Goal: Task Accomplishment & Management: Manage account settings

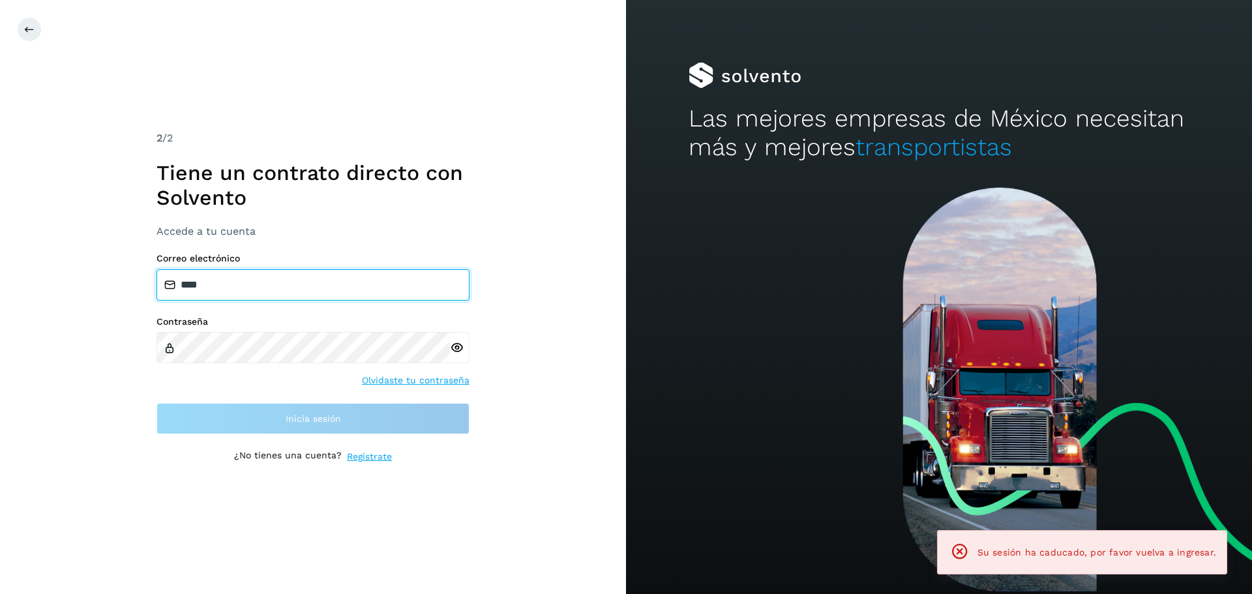
click at [214, 287] on input "****" at bounding box center [313, 284] width 313 height 31
type input "*"
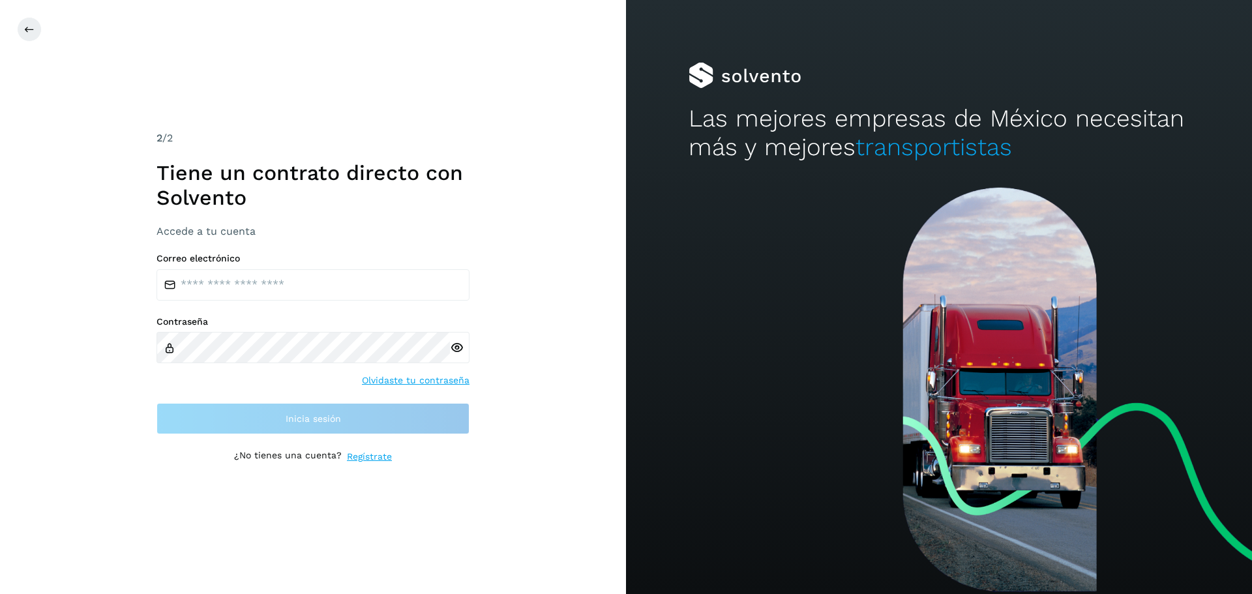
click at [522, 277] on div "2 /2 Tiene un contrato directo con Solvento Accede a tu cuenta Correo electróni…" at bounding box center [313, 297] width 626 height 594
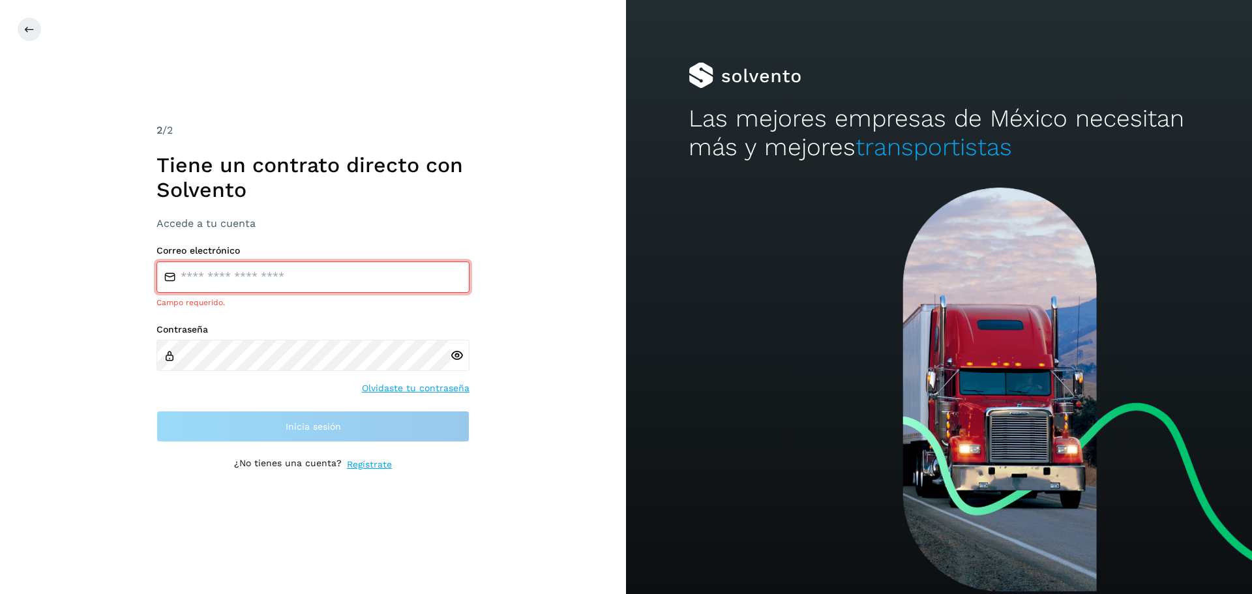
click at [287, 289] on input "email" at bounding box center [313, 277] width 313 height 31
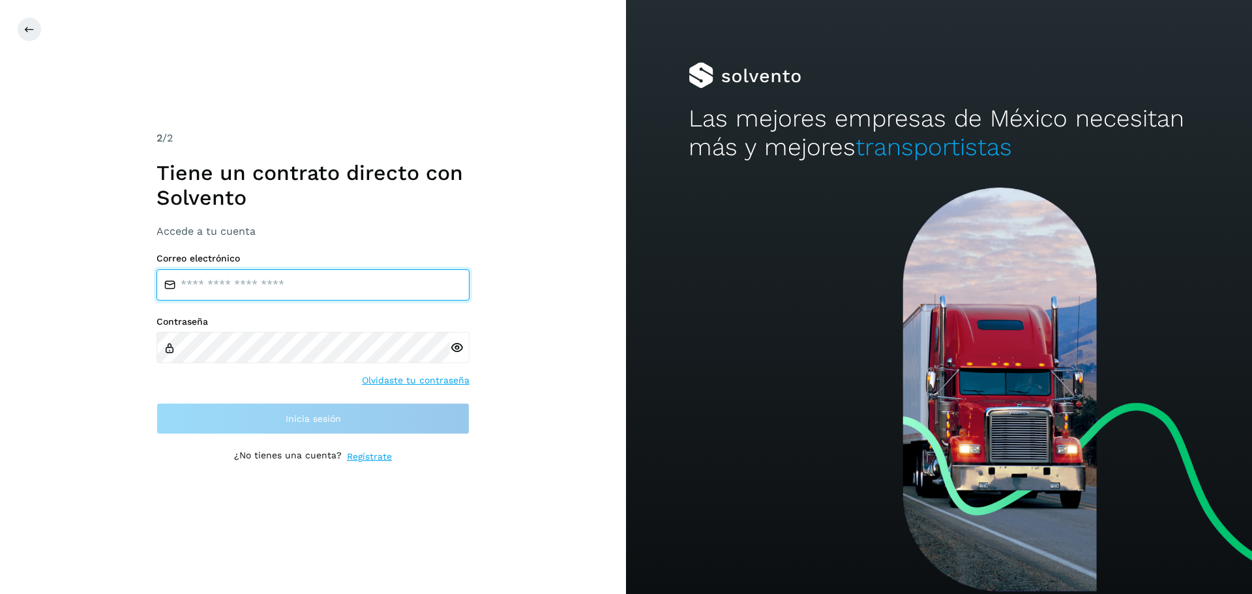
click at [264, 286] on input "email" at bounding box center [313, 284] width 313 height 31
type input "**********"
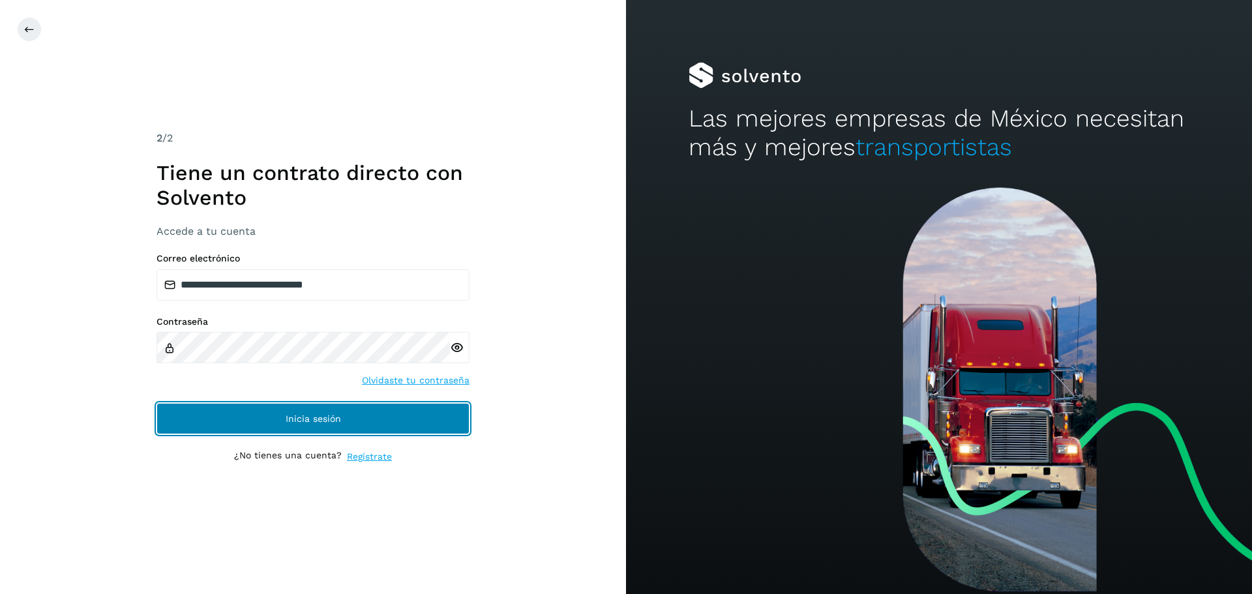
click at [265, 421] on button "Inicia sesión" at bounding box center [313, 418] width 313 height 31
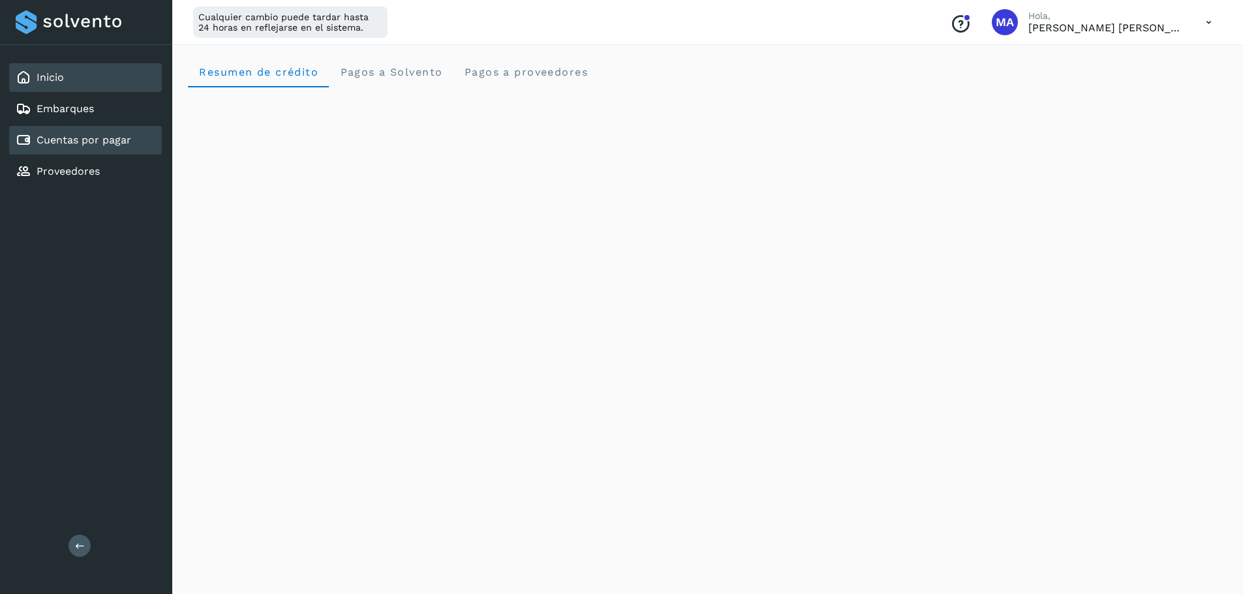
click at [96, 138] on link "Cuentas por pagar" at bounding box center [84, 140] width 95 height 12
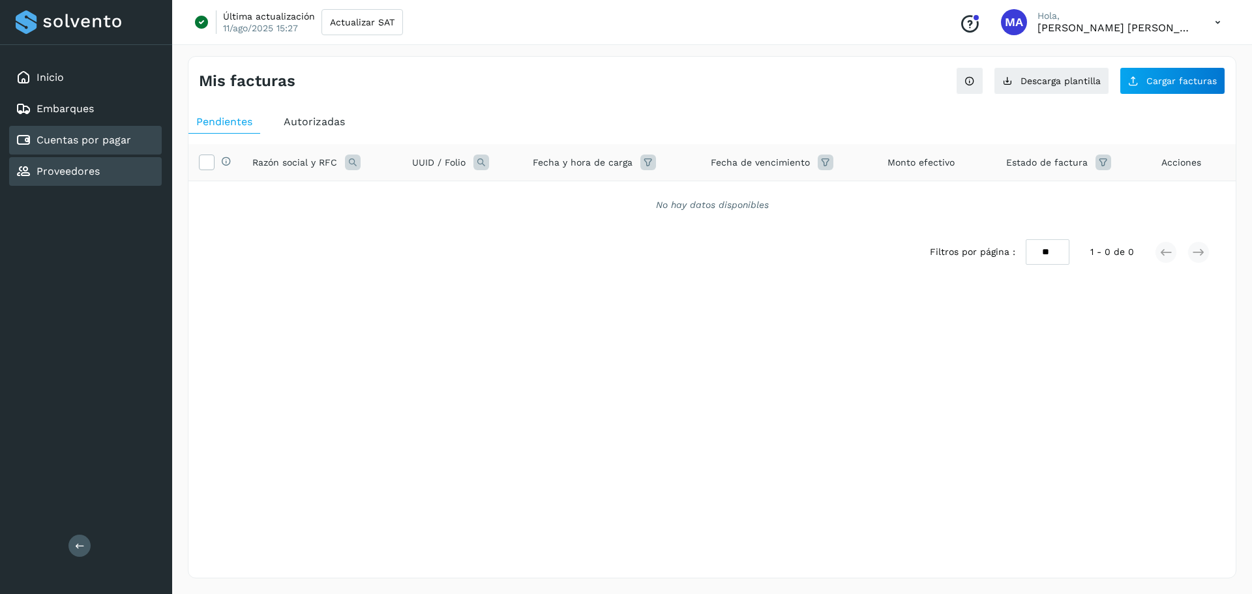
click at [91, 164] on div "Proveedores" at bounding box center [58, 172] width 84 height 16
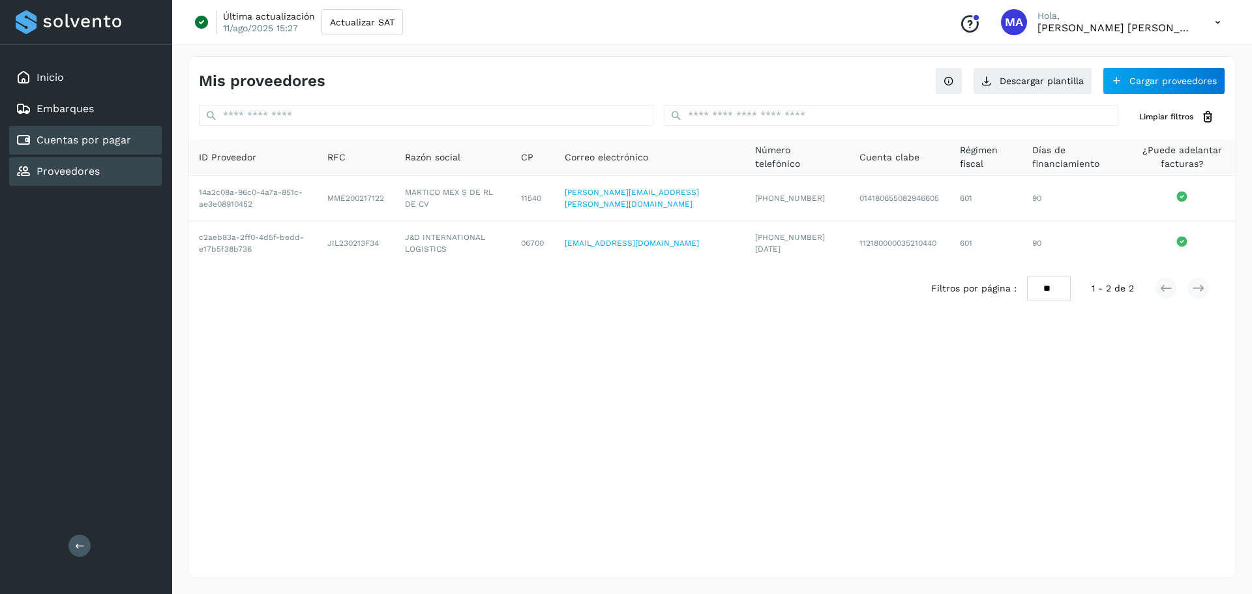
click at [61, 138] on link "Cuentas por pagar" at bounding box center [84, 140] width 95 height 12
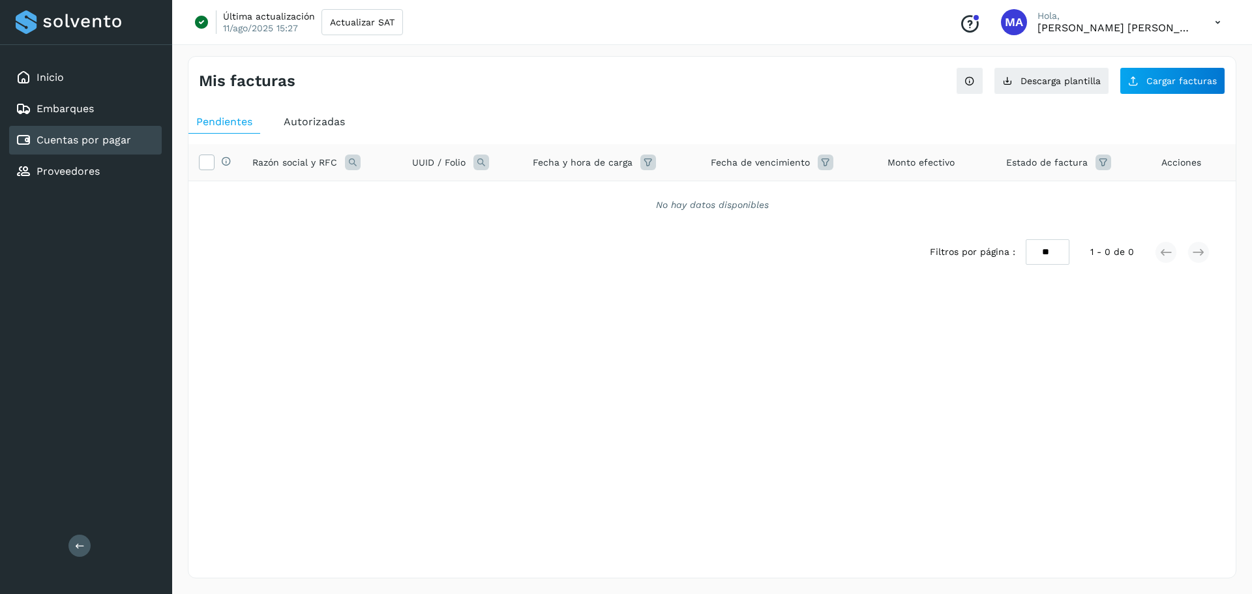
click at [354, 159] on icon at bounding box center [353, 163] width 16 height 16
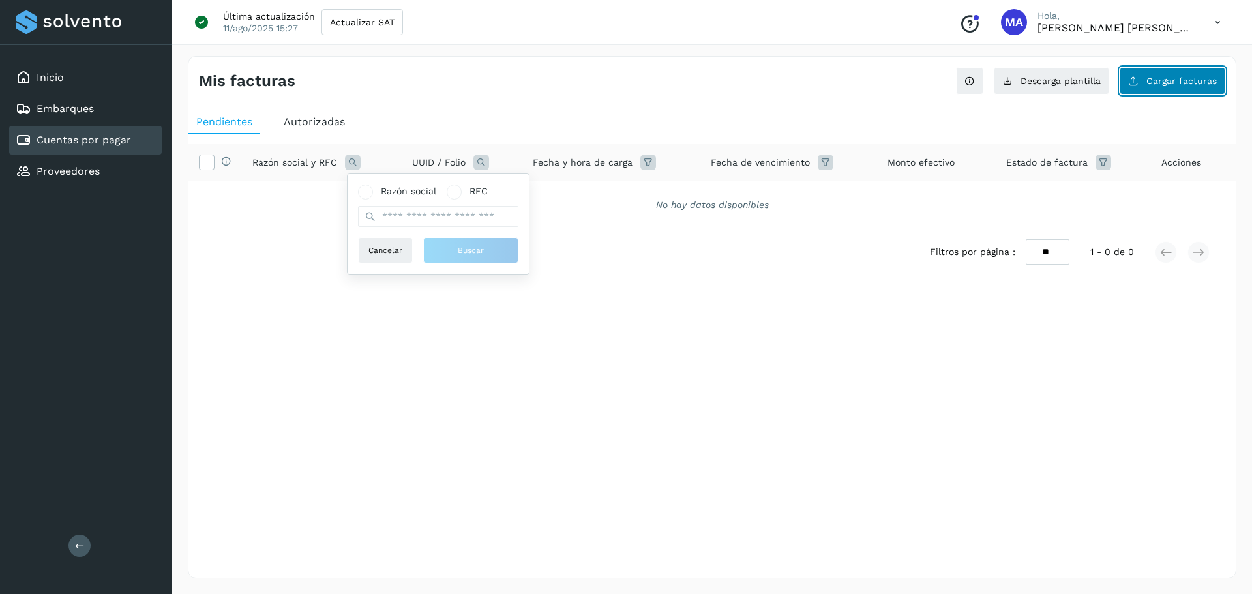
click at [1180, 83] on span "Cargar facturas" at bounding box center [1182, 80] width 70 height 9
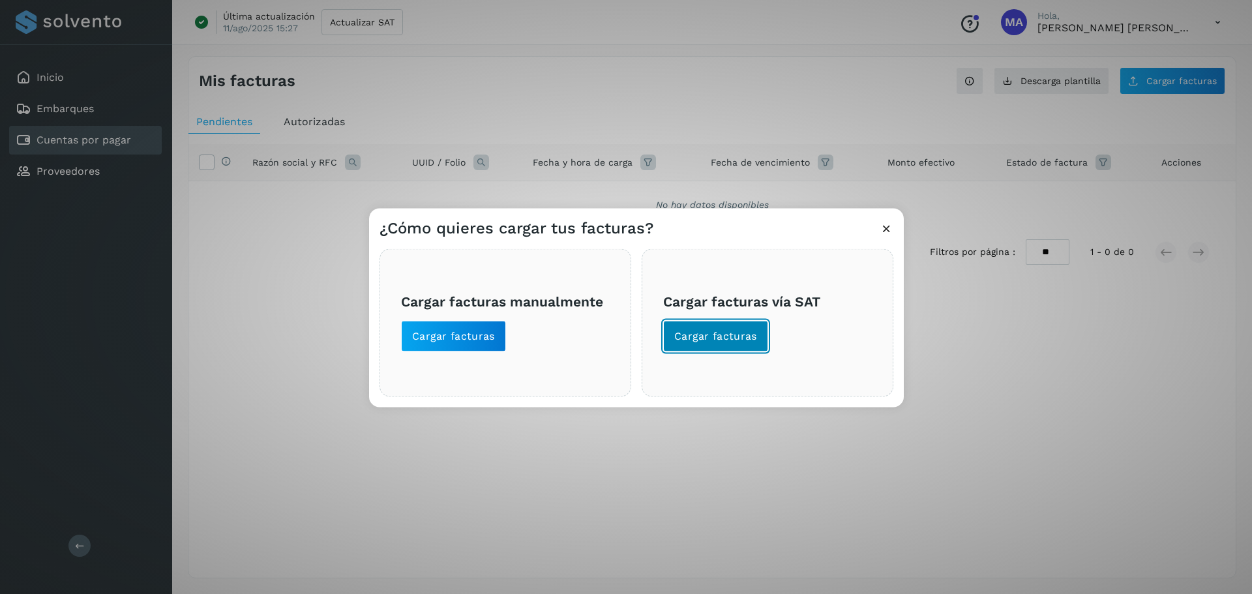
click at [709, 334] on span "Cargar facturas" at bounding box center [715, 336] width 83 height 14
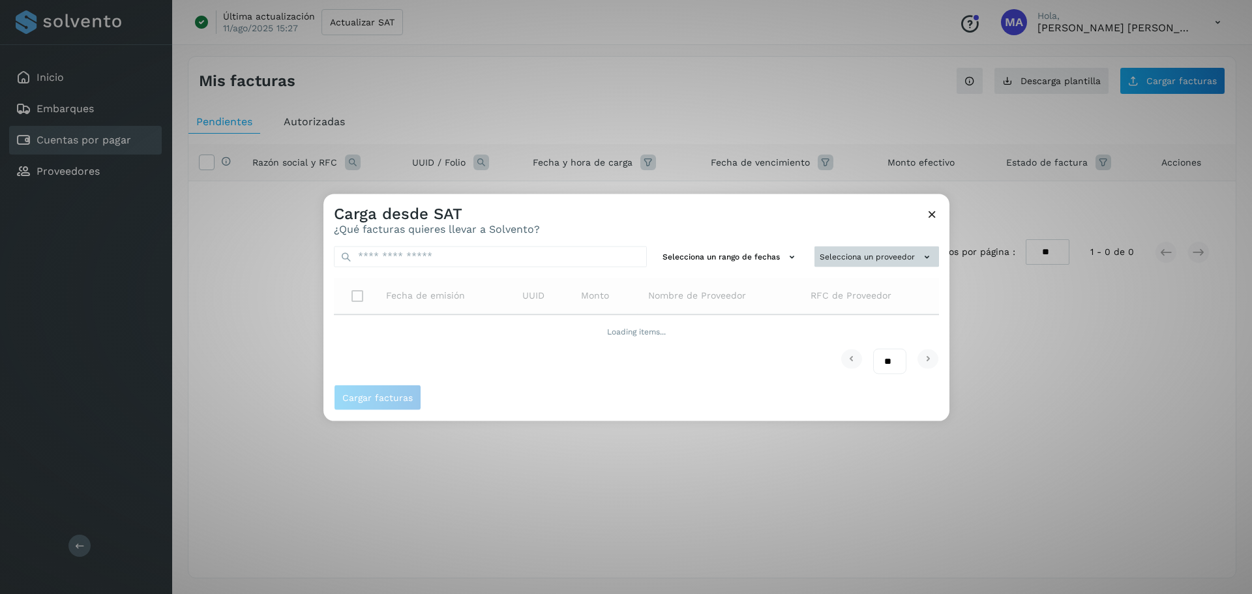
click at [857, 252] on button "Selecciona un proveedor" at bounding box center [877, 257] width 125 height 22
click at [831, 280] on input "text" at bounding box center [855, 282] width 160 height 21
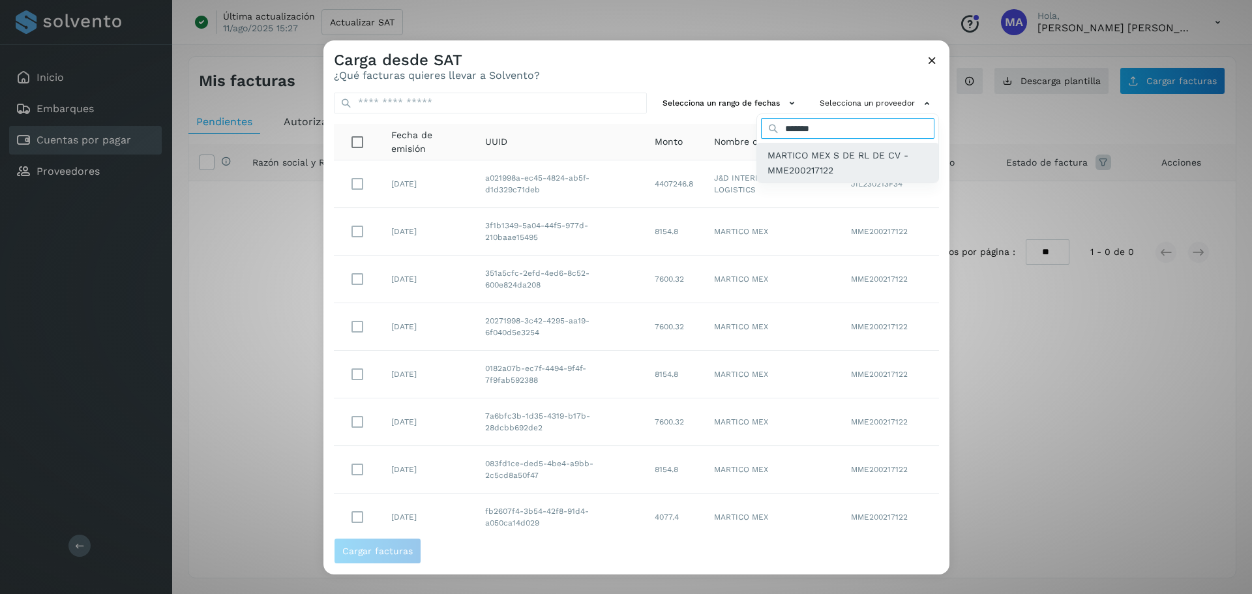
type input "*******"
click at [799, 166] on span "MARTICO MEX S DE RL DE CV - MME200217122" at bounding box center [848, 162] width 160 height 29
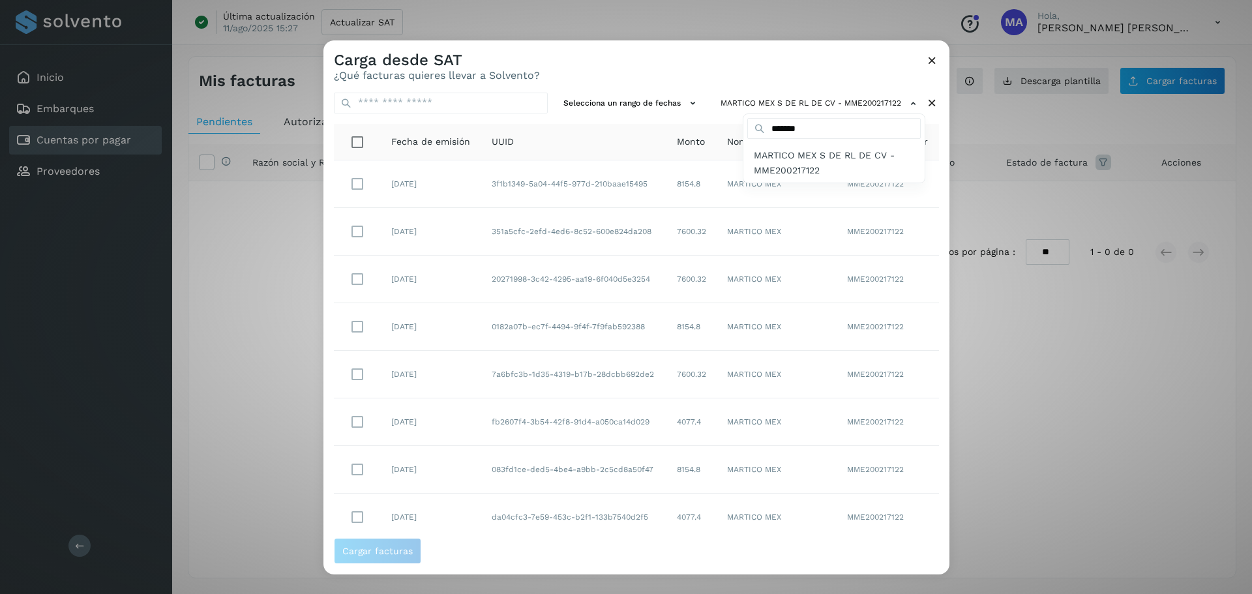
drag, startPoint x: 946, startPoint y: 264, endPoint x: 942, endPoint y: 334, distance: 70.6
click at [942, 334] on div at bounding box center [950, 337] width 1252 height 594
click at [663, 65] on div "Carga desde SAT ¿Qué facturas quieres llevar a Solvento?" at bounding box center [637, 61] width 626 height 42
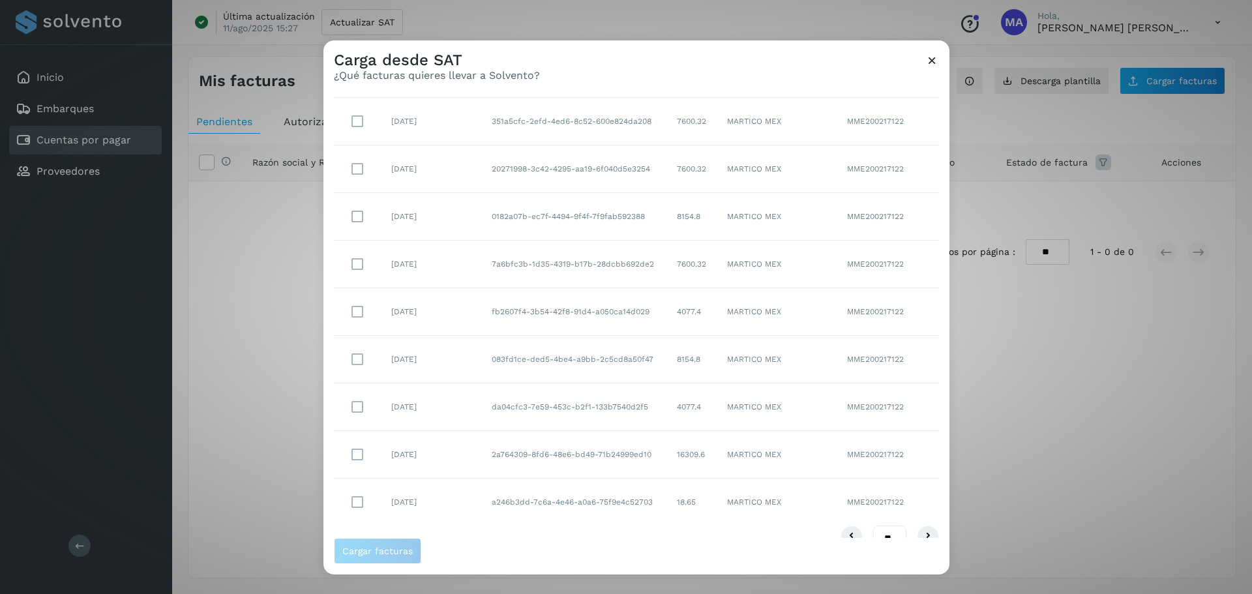
scroll to position [134, 0]
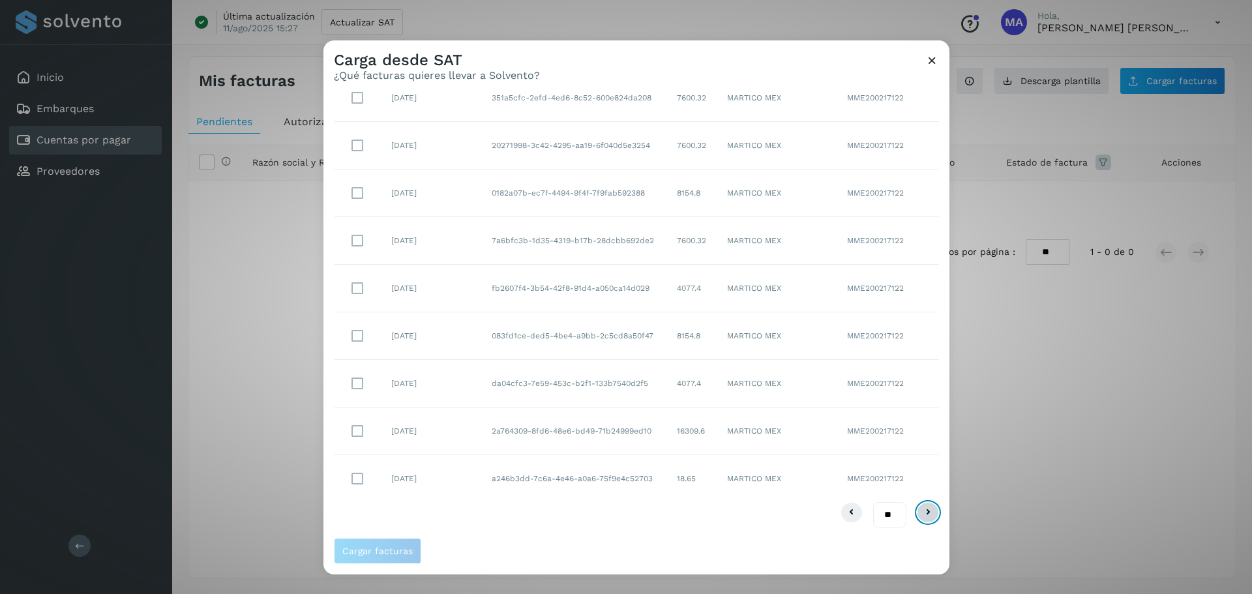
click at [922, 512] on icon at bounding box center [928, 513] width 16 height 16
click at [844, 513] on icon at bounding box center [852, 513] width 16 height 16
click at [924, 517] on icon at bounding box center [928, 513] width 16 height 16
click at [849, 511] on icon at bounding box center [852, 513] width 16 height 16
click at [920, 513] on icon at bounding box center [928, 513] width 16 height 16
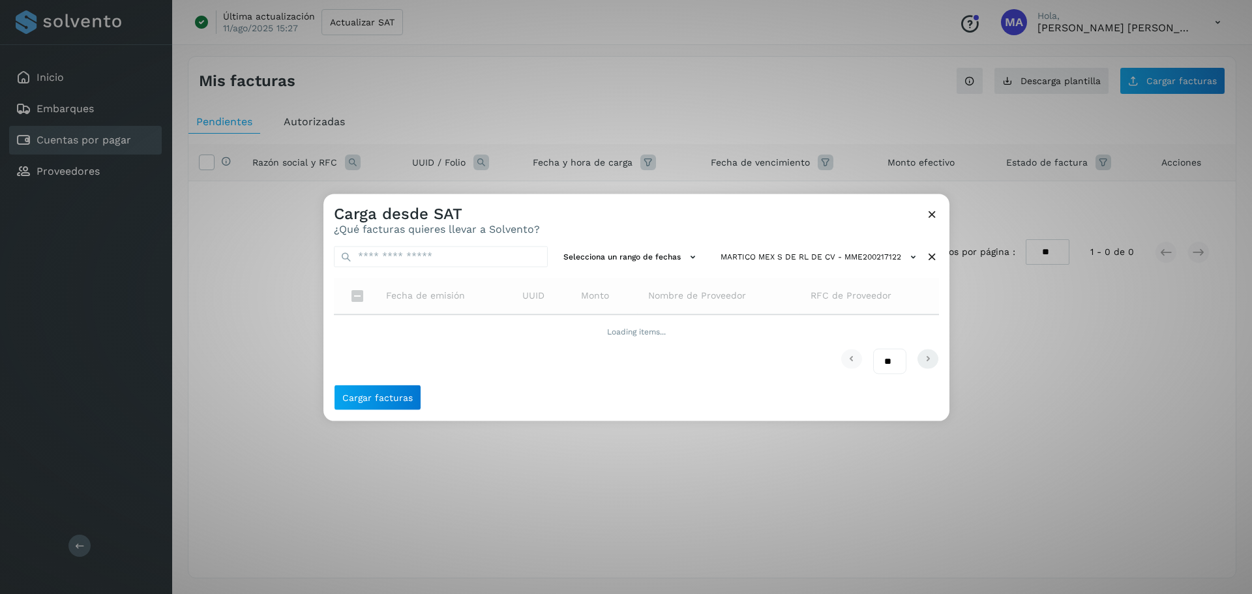
scroll to position [0, 0]
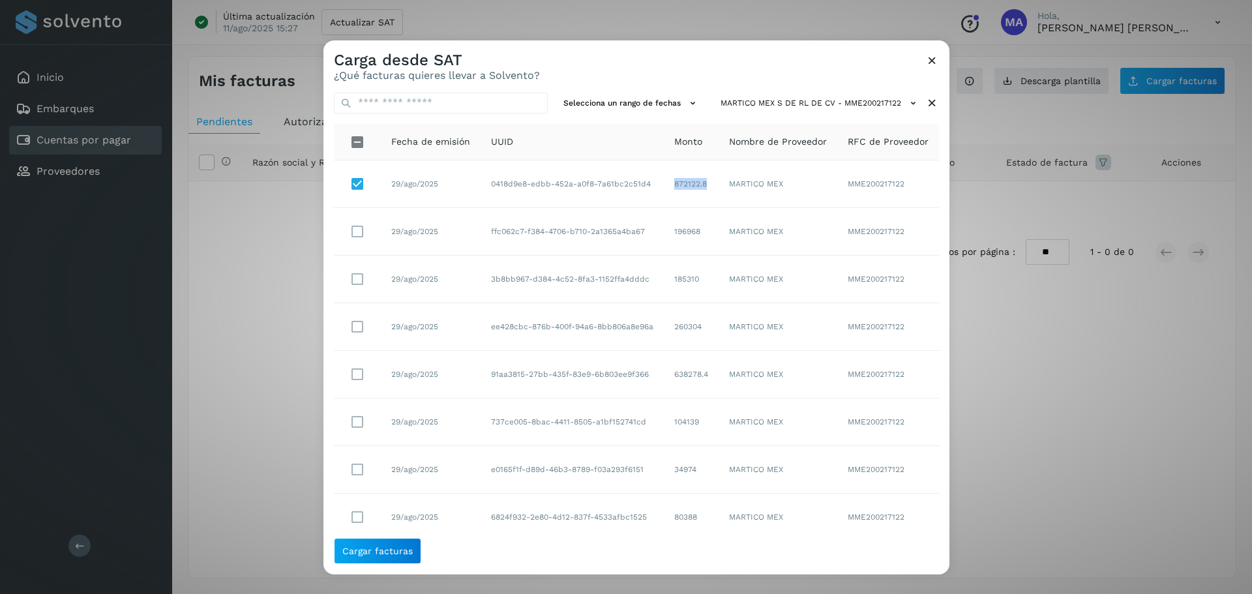
drag, startPoint x: 708, startPoint y: 183, endPoint x: 670, endPoint y: 187, distance: 37.4
click at [670, 187] on td "872122.8" at bounding box center [691, 184] width 55 height 48
copy td "872122.8"
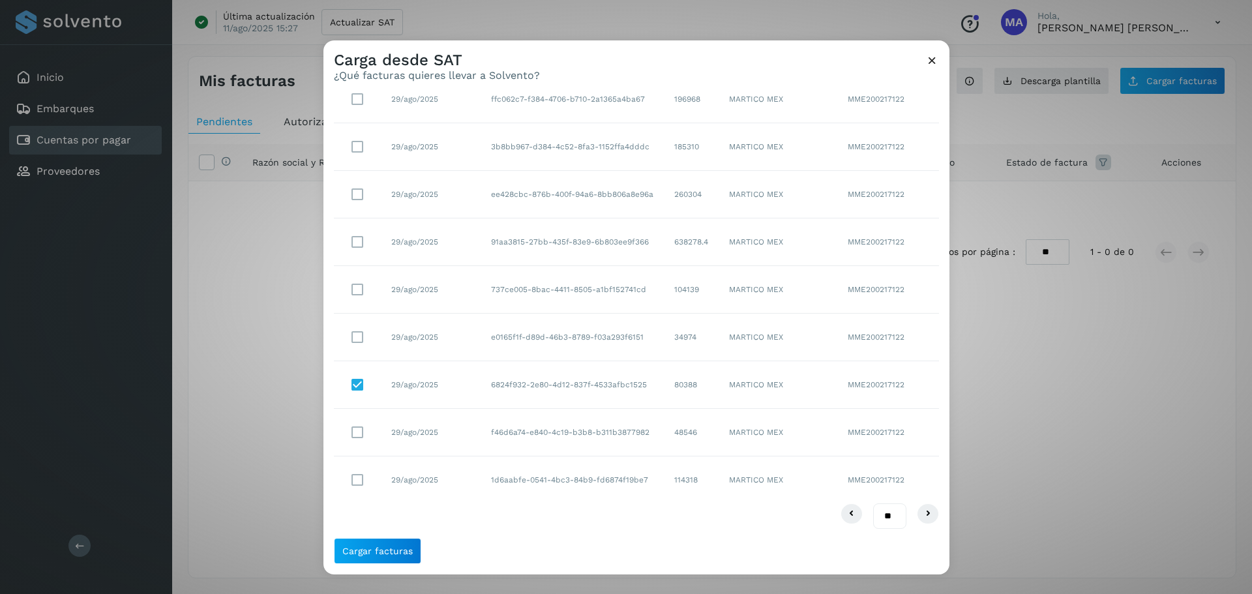
scroll to position [133, 0]
click at [844, 515] on icon at bounding box center [852, 513] width 16 height 16
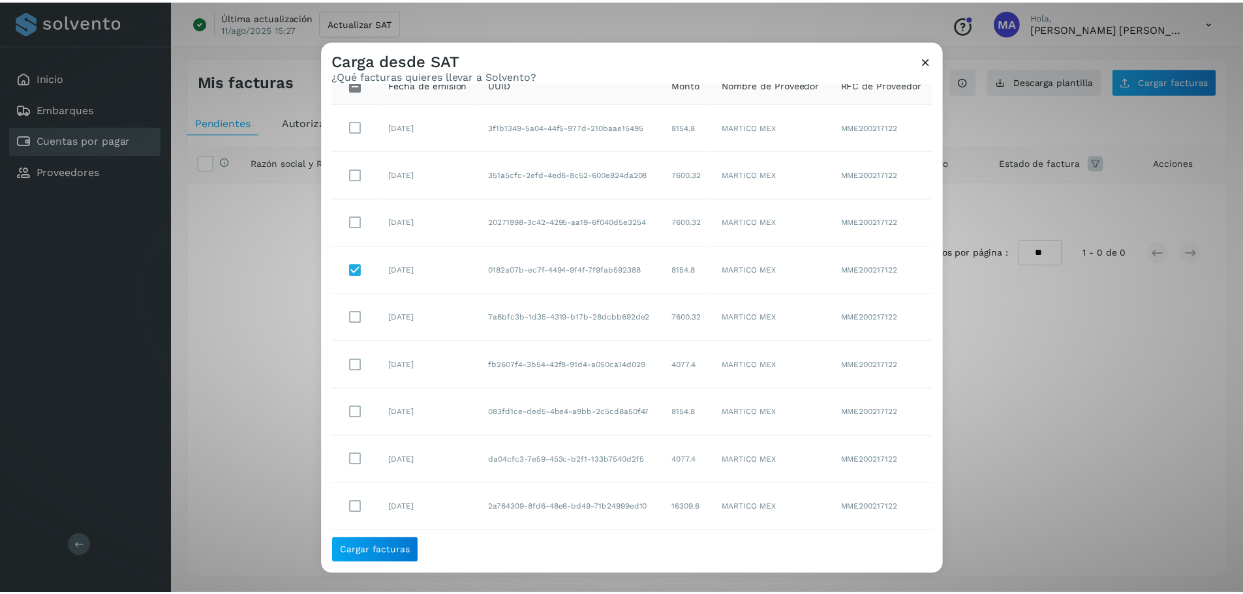
scroll to position [134, 0]
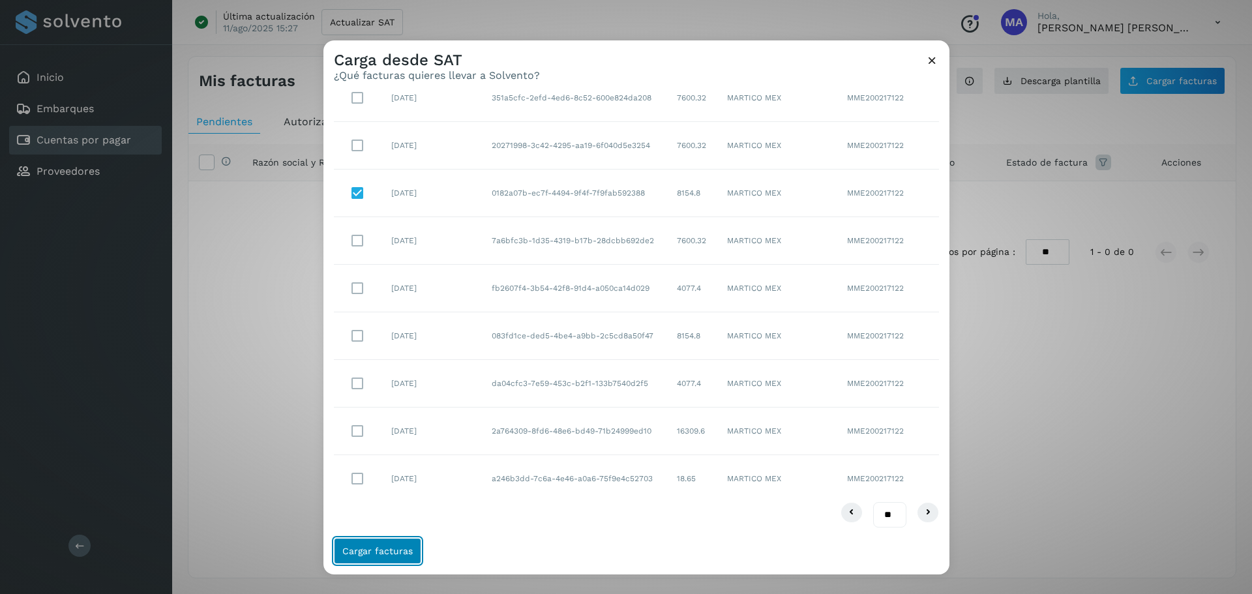
click at [380, 560] on button "Cargar facturas" at bounding box center [377, 551] width 87 height 26
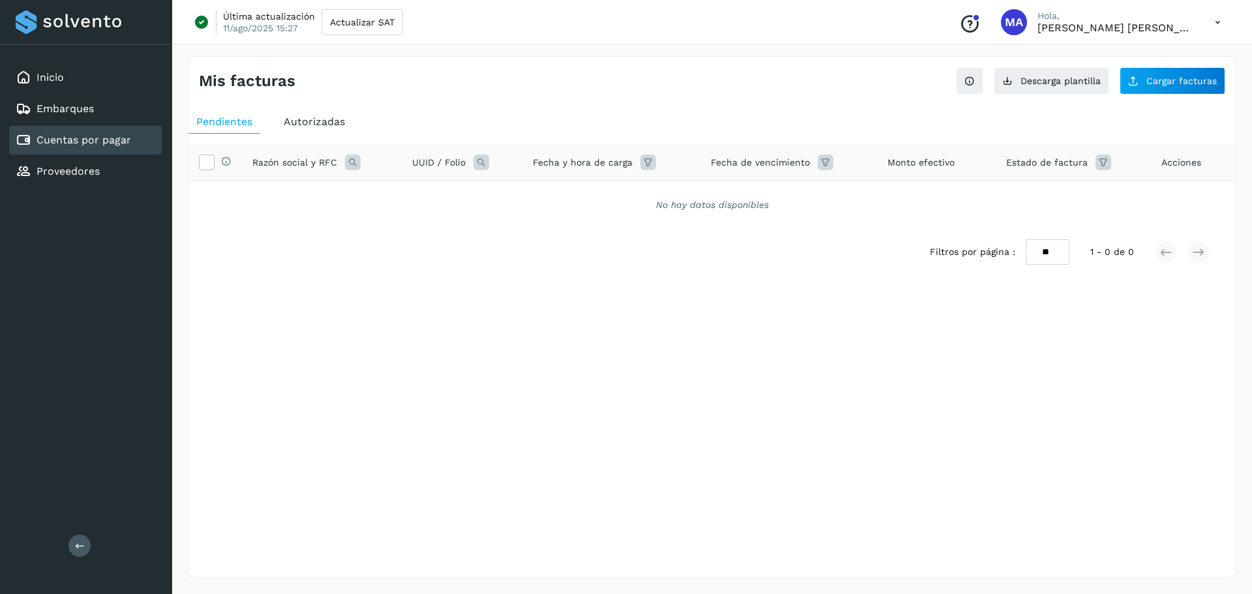
click at [303, 120] on span "Autorizadas" at bounding box center [314, 121] width 61 height 12
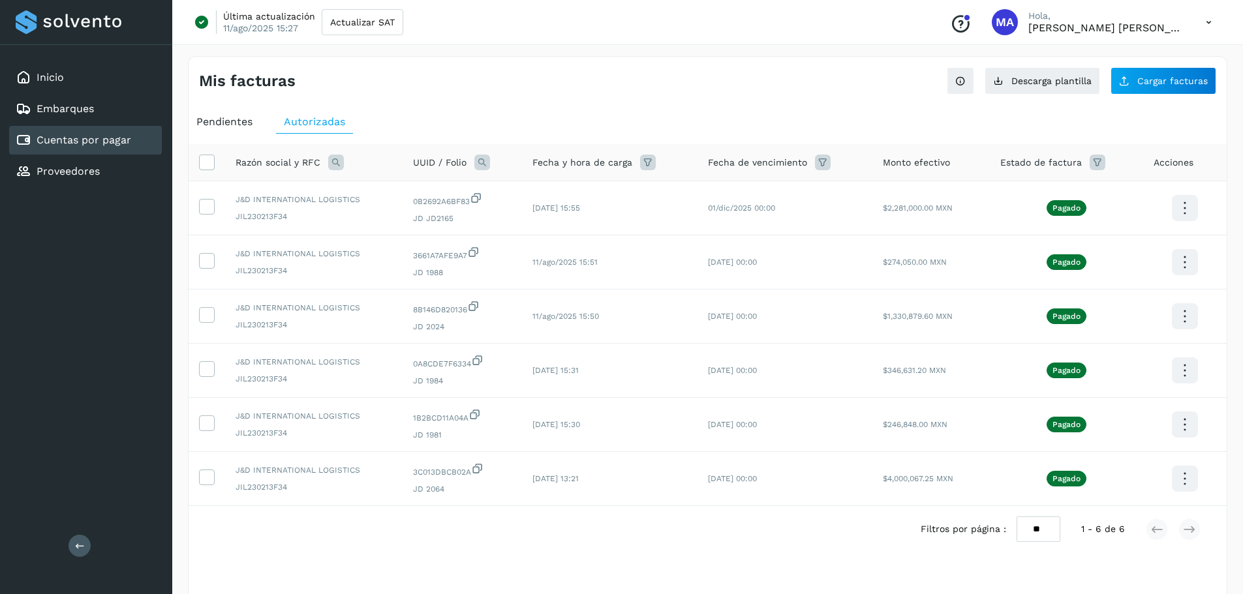
scroll to position [1, 0]
click at [218, 105] on div "Pendientes Autorizadas Razón social y RFC UUID / Folio Fecha y hora de carga Fe…" at bounding box center [707, 352] width 1038 height 496
click at [215, 119] on span "Pendientes" at bounding box center [224, 121] width 56 height 12
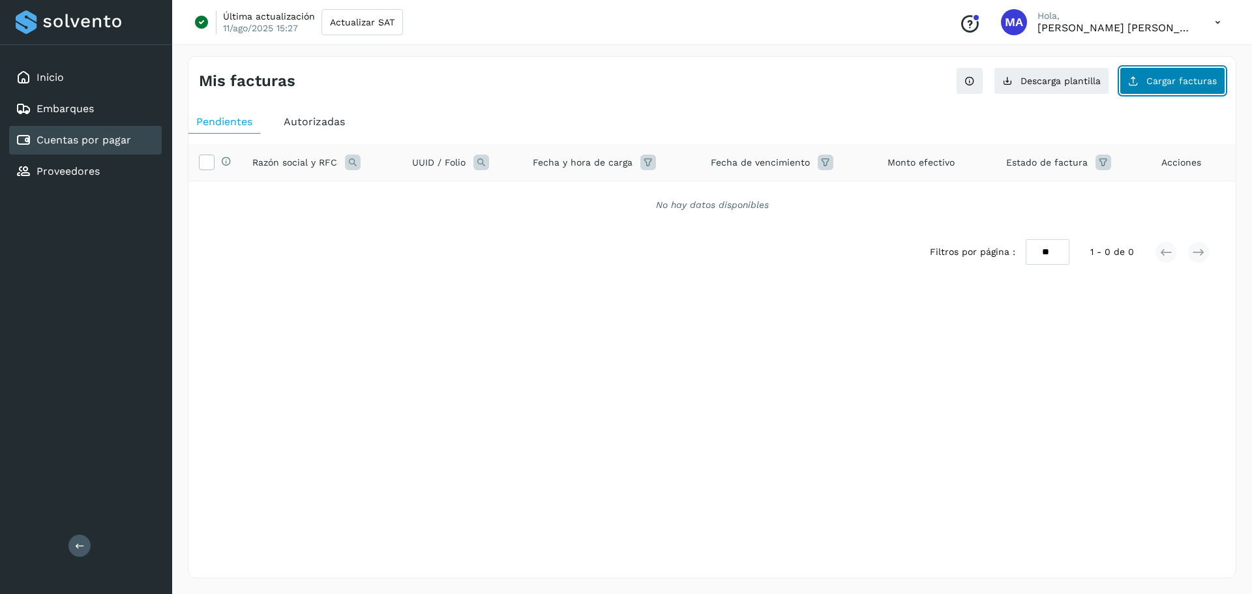
click at [1154, 82] on span "Cargar facturas" at bounding box center [1182, 80] width 70 height 9
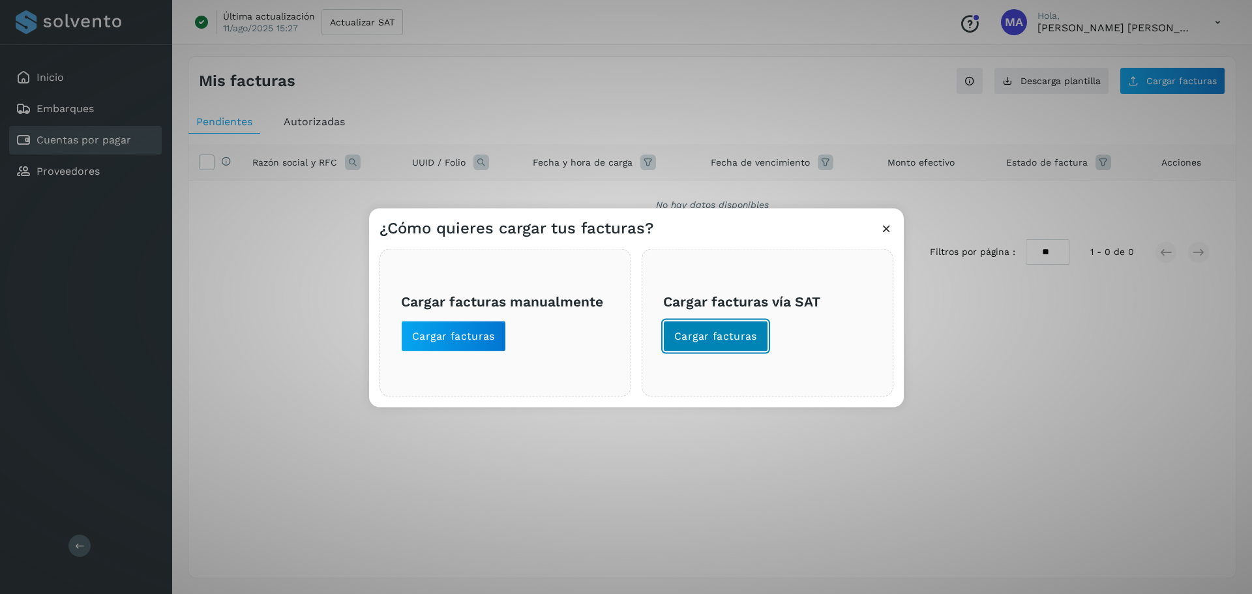
click at [738, 328] on button "Cargar facturas" at bounding box center [715, 335] width 105 height 31
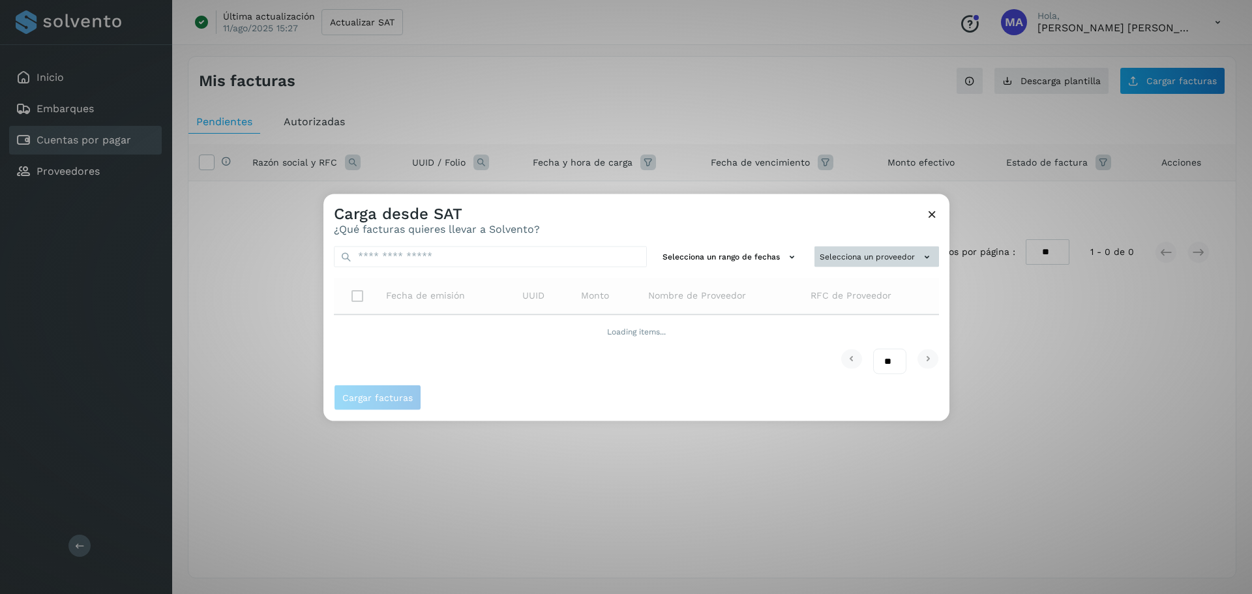
click at [883, 251] on button "Selecciona un proveedor" at bounding box center [877, 257] width 125 height 22
click at [837, 295] on div at bounding box center [855, 282] width 168 height 29
click at [840, 288] on input "text" at bounding box center [855, 282] width 160 height 21
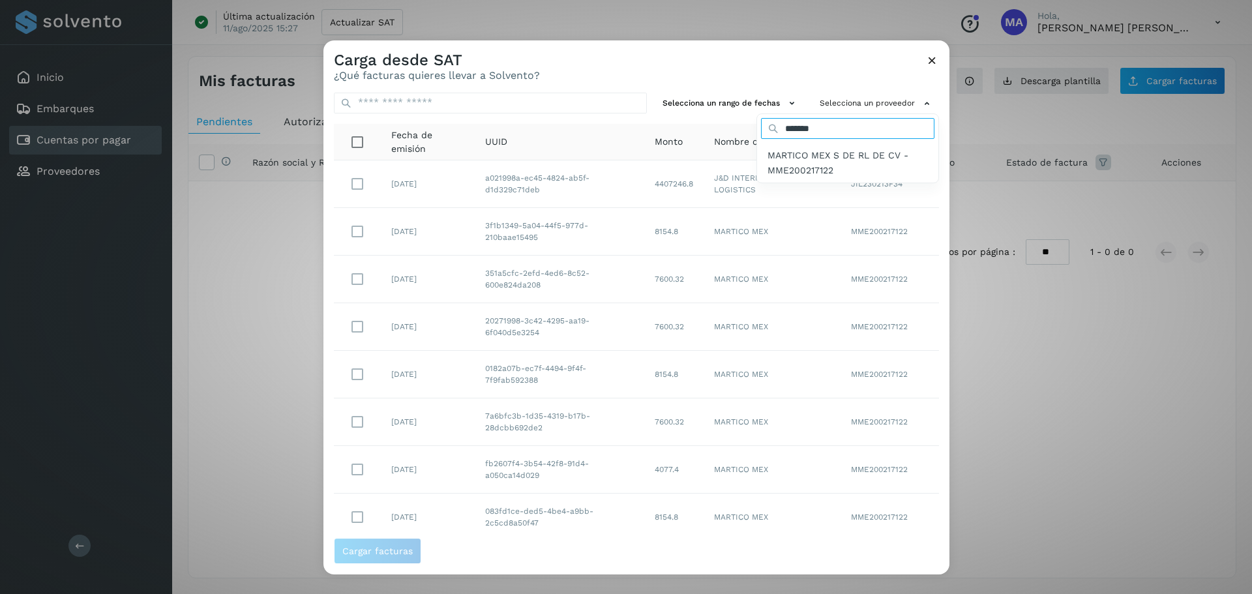
type input "*******"
click at [802, 158] on span "MARTICO MEX S DE RL DE CV - MME200217122" at bounding box center [848, 162] width 160 height 29
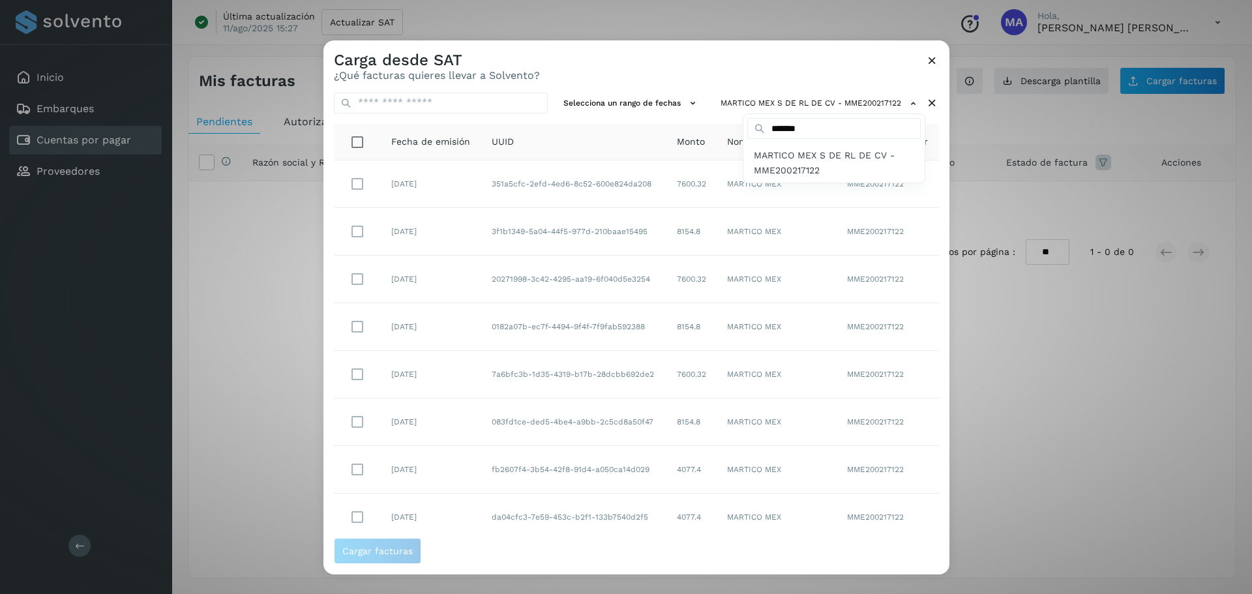
click at [704, 68] on div at bounding box center [950, 337] width 1252 height 594
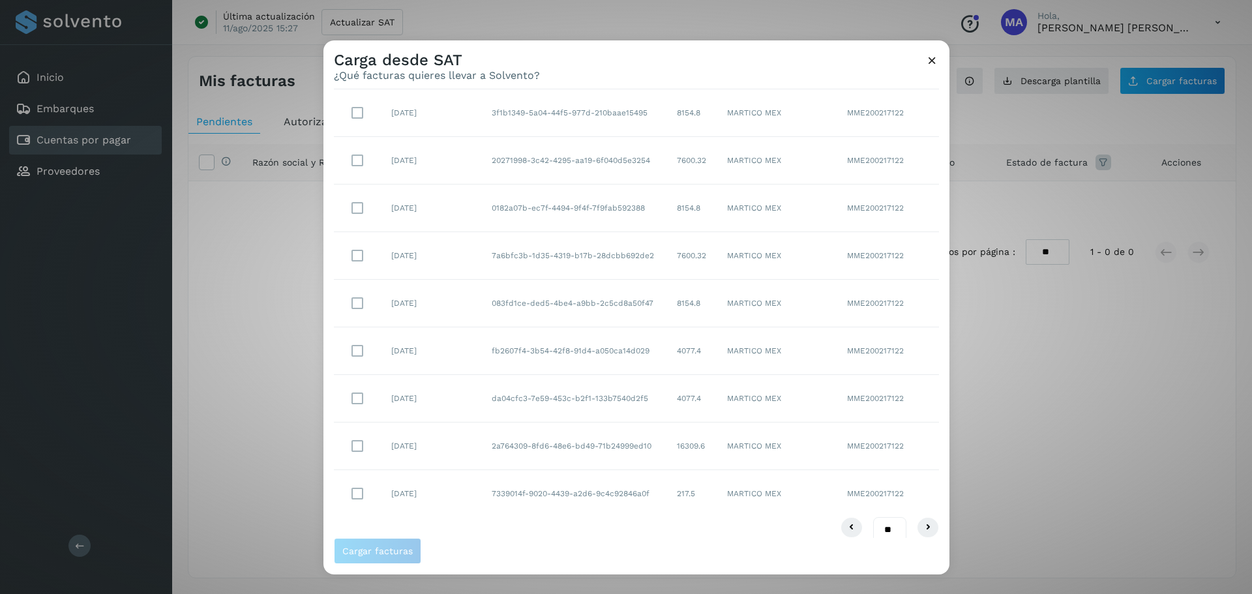
scroll to position [134, 0]
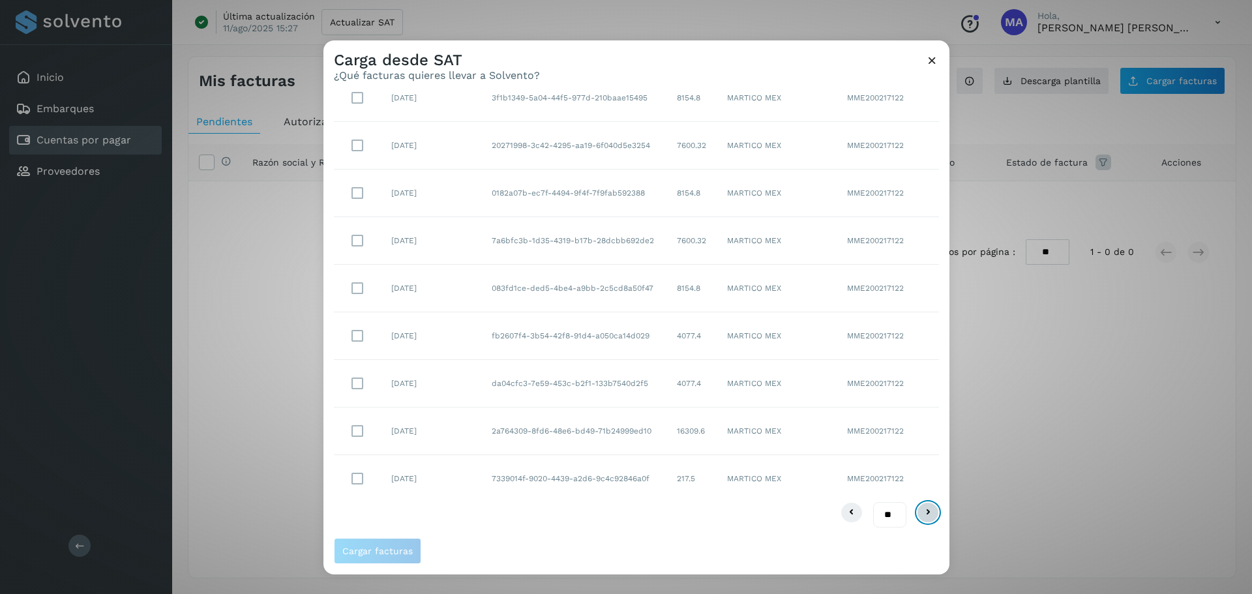
click at [927, 516] on button at bounding box center [928, 512] width 22 height 21
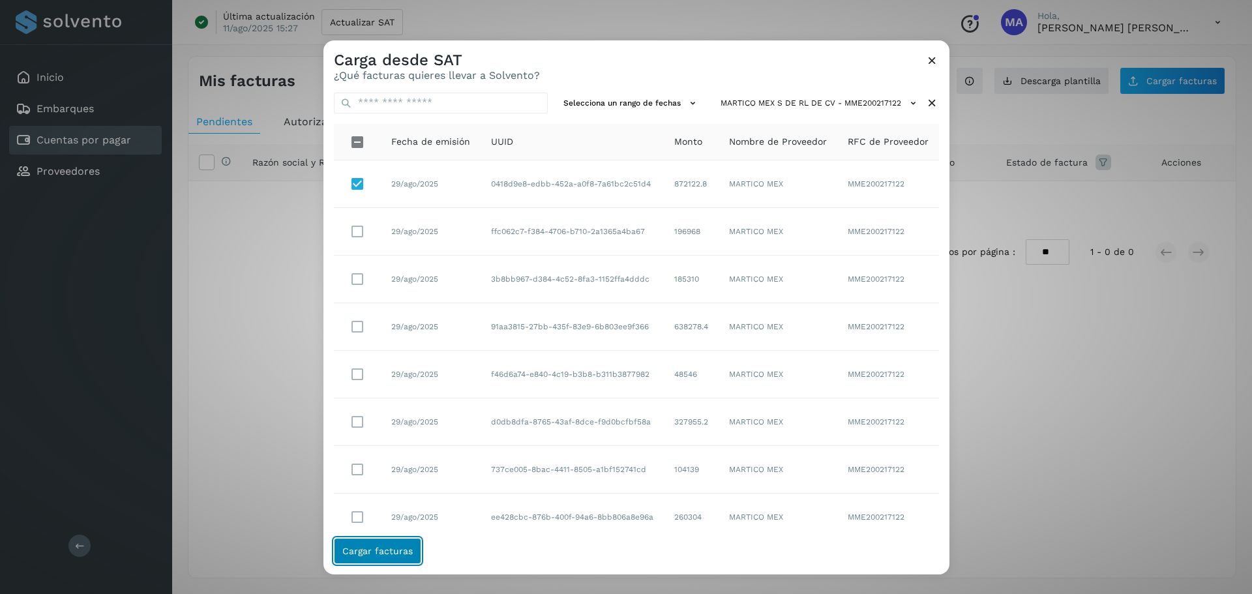
click at [372, 556] on span "Cargar facturas" at bounding box center [377, 551] width 70 height 9
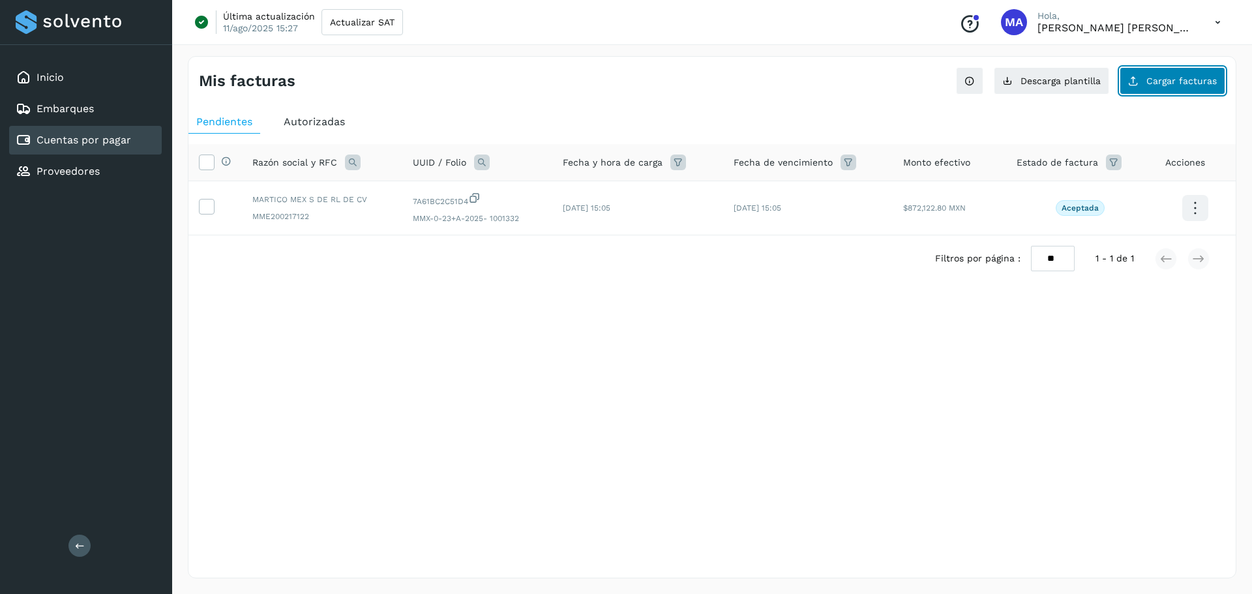
click at [1183, 80] on span "Cargar facturas" at bounding box center [1182, 80] width 70 height 9
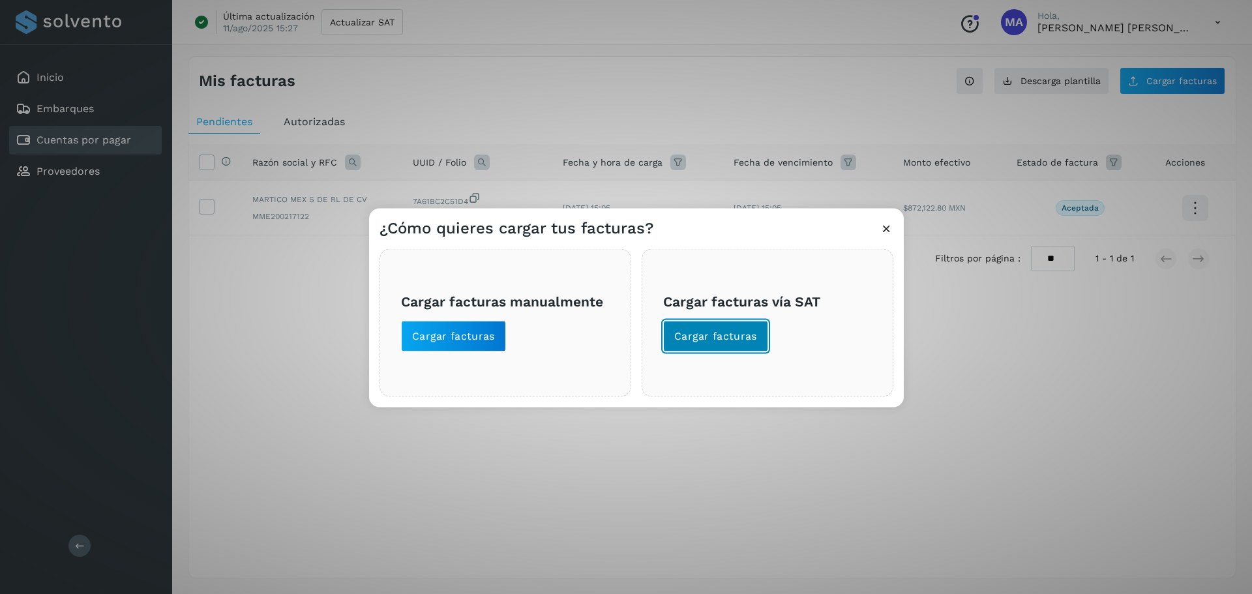
click at [735, 334] on span "Cargar facturas" at bounding box center [715, 336] width 83 height 14
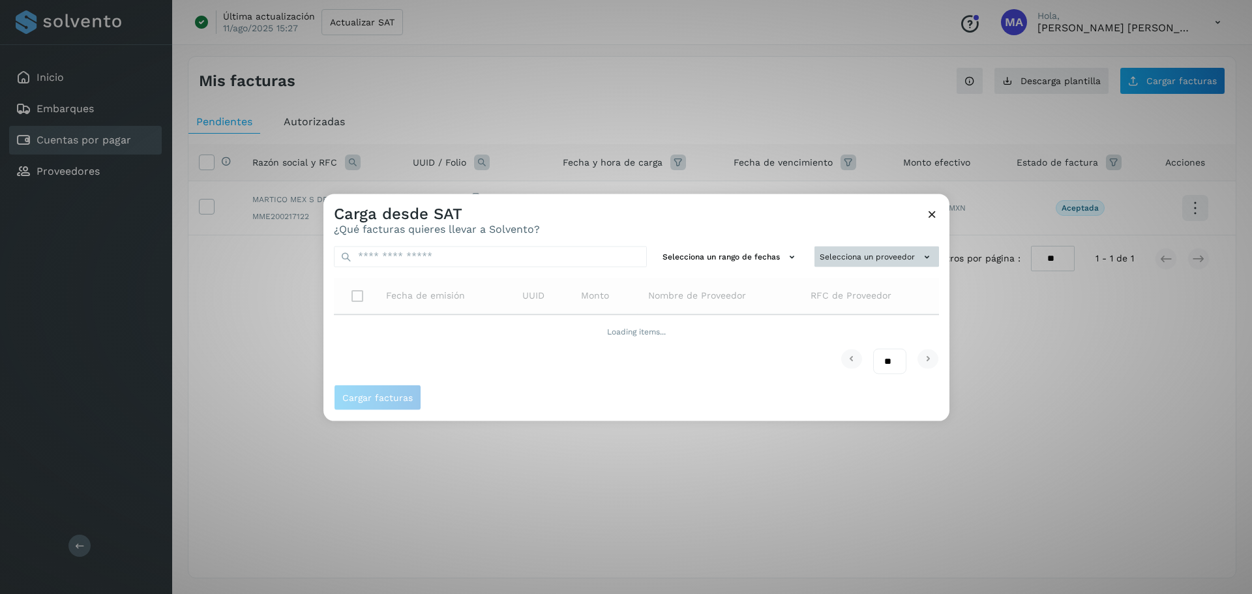
click at [866, 256] on button "Selecciona un proveedor" at bounding box center [877, 257] width 125 height 22
click at [822, 286] on input "text" at bounding box center [855, 282] width 160 height 21
type input "*******"
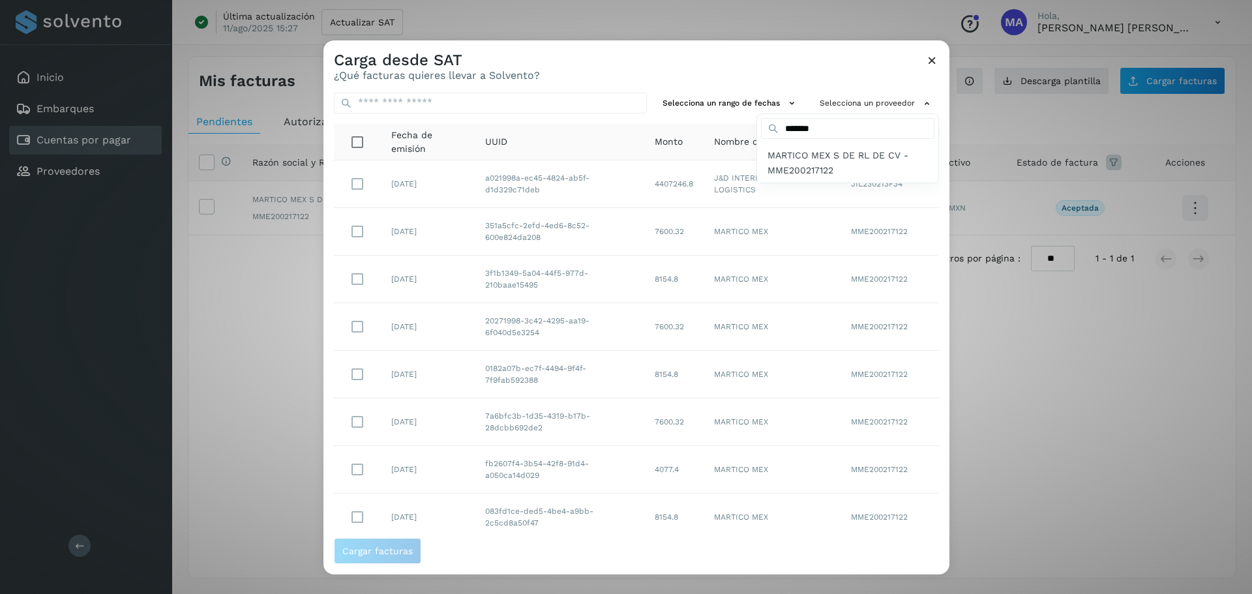
click at [708, 378] on div at bounding box center [950, 337] width 1252 height 594
click at [866, 104] on button "Selecciona un proveedor" at bounding box center [877, 104] width 125 height 22
click at [808, 155] on span "MARTICO MEX S DE RL DE CV - MME200217122" at bounding box center [848, 162] width 160 height 29
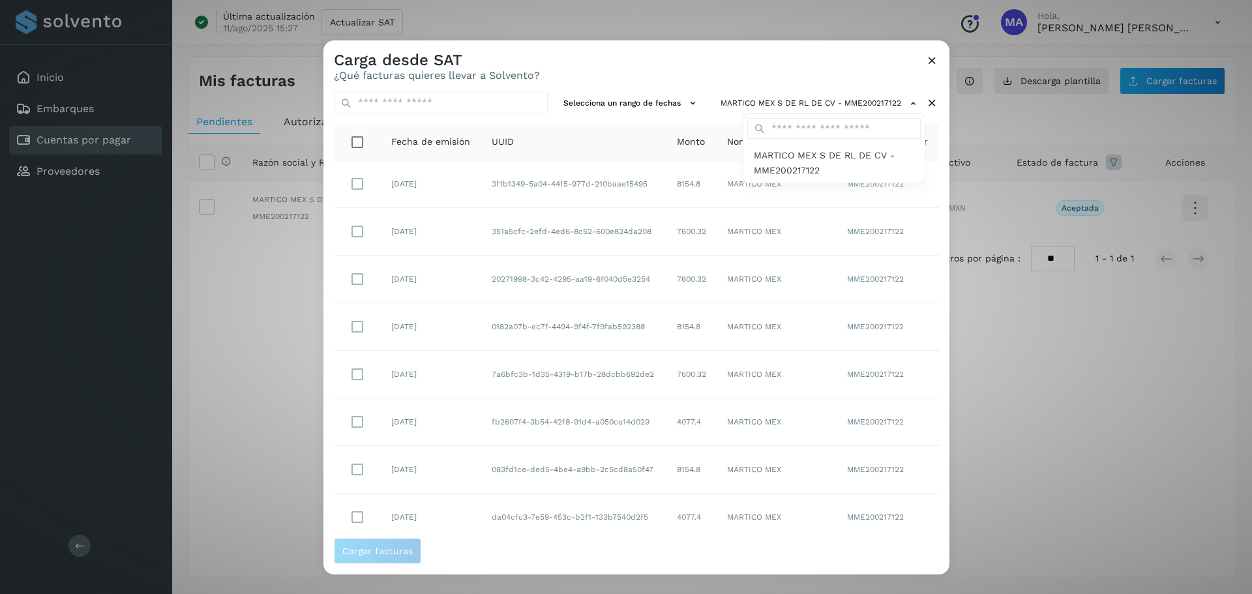
click at [361, 467] on div at bounding box center [950, 337] width 1252 height 594
click at [374, 549] on span "Cargar facturas" at bounding box center [377, 551] width 70 height 9
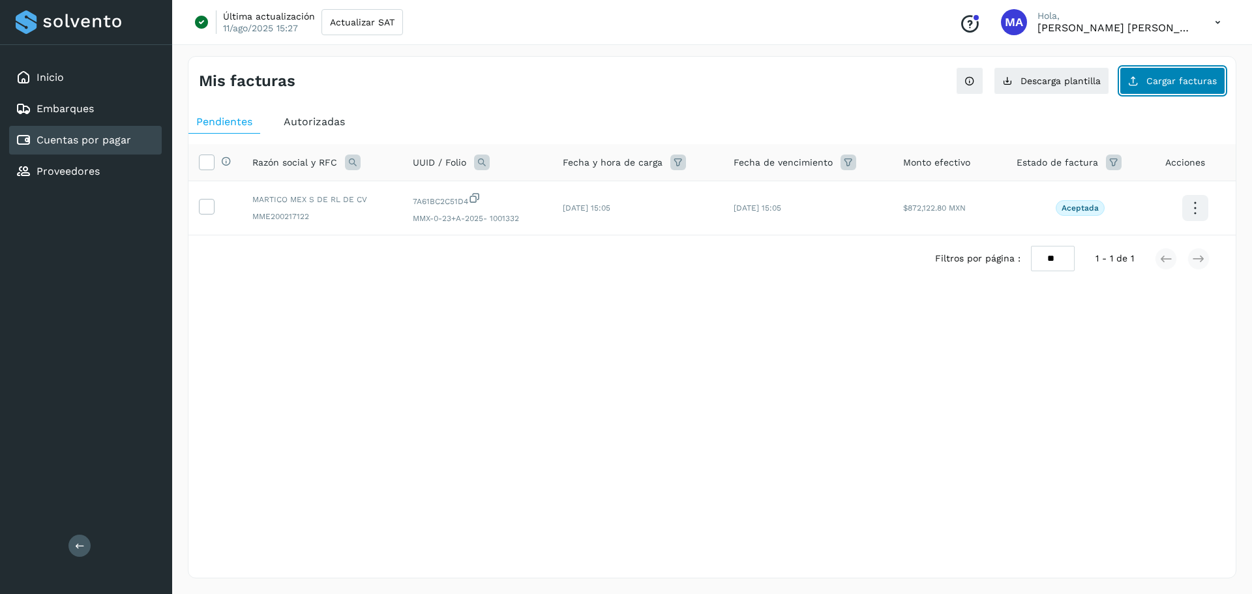
click at [1167, 87] on button "Cargar facturas" at bounding box center [1173, 80] width 106 height 27
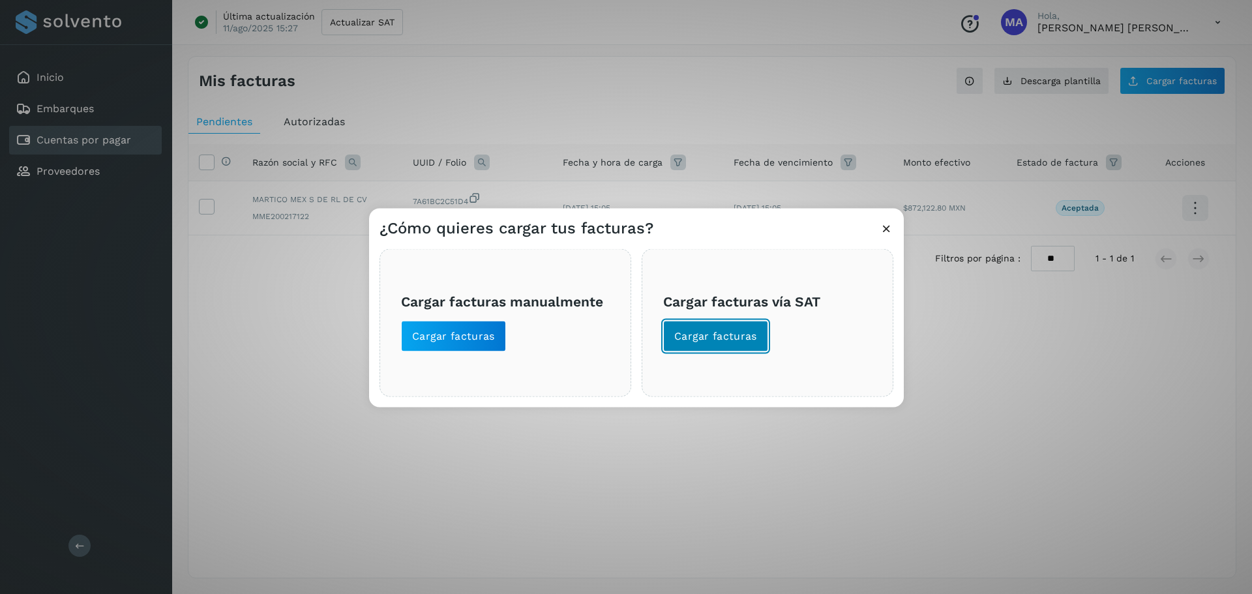
click at [713, 334] on span "Cargar facturas" at bounding box center [715, 336] width 83 height 14
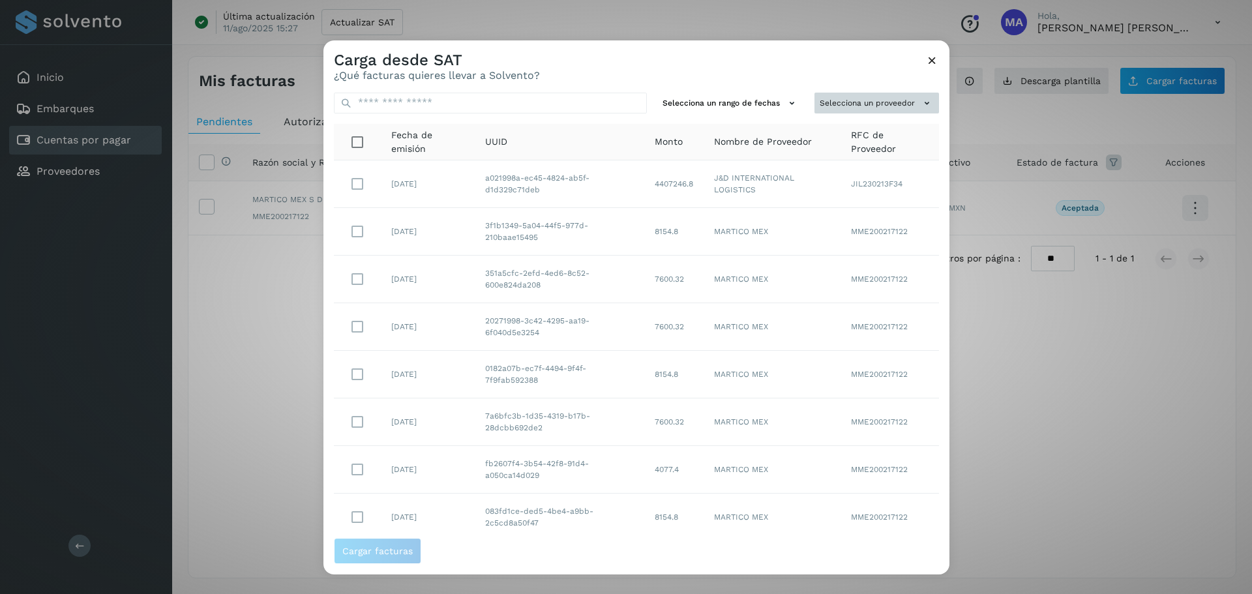
click at [869, 107] on button "Selecciona un proveedor" at bounding box center [877, 104] width 125 height 22
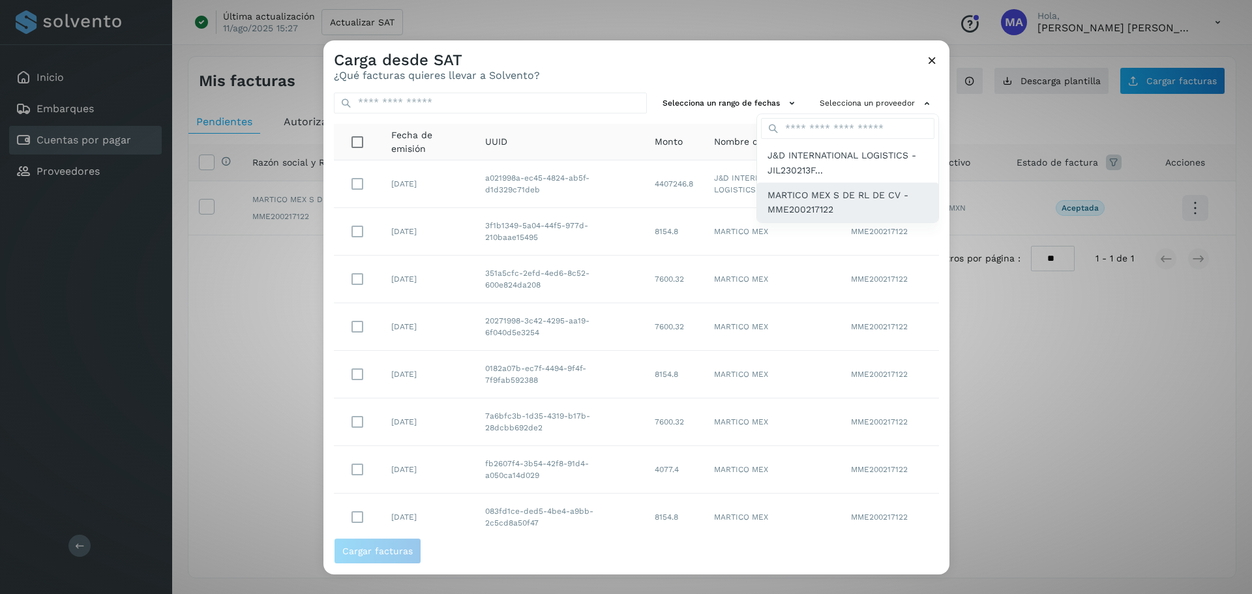
click at [787, 199] on span "MARTICO MEX S DE RL DE CV - MME200217122" at bounding box center [848, 202] width 160 height 29
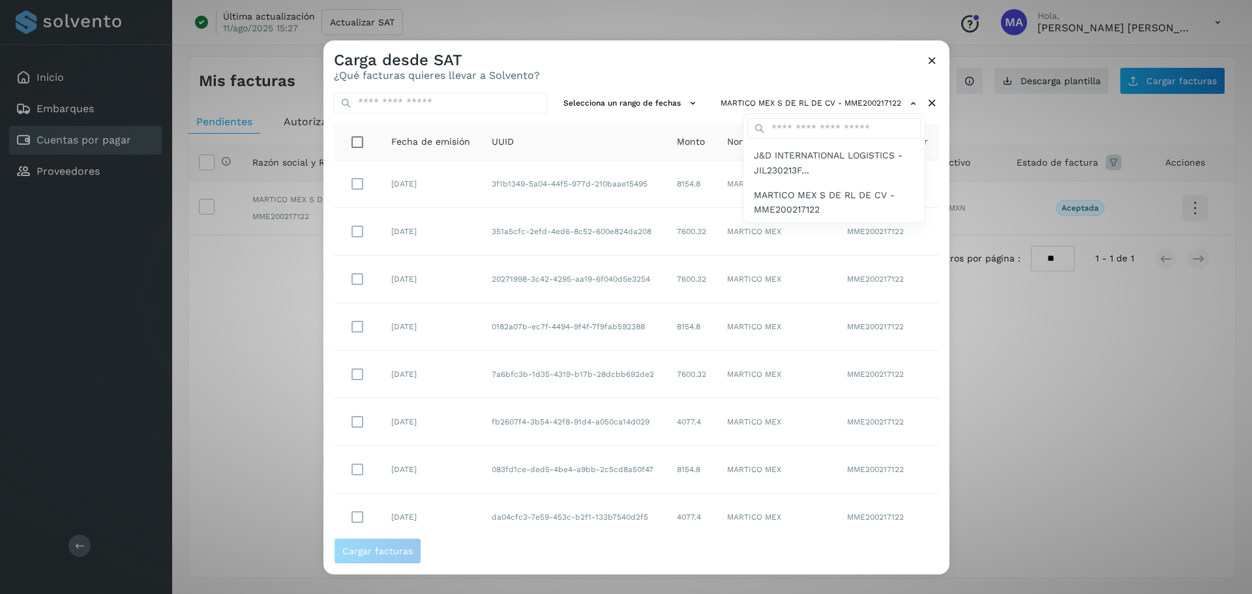
click at [693, 73] on div at bounding box center [950, 337] width 1252 height 594
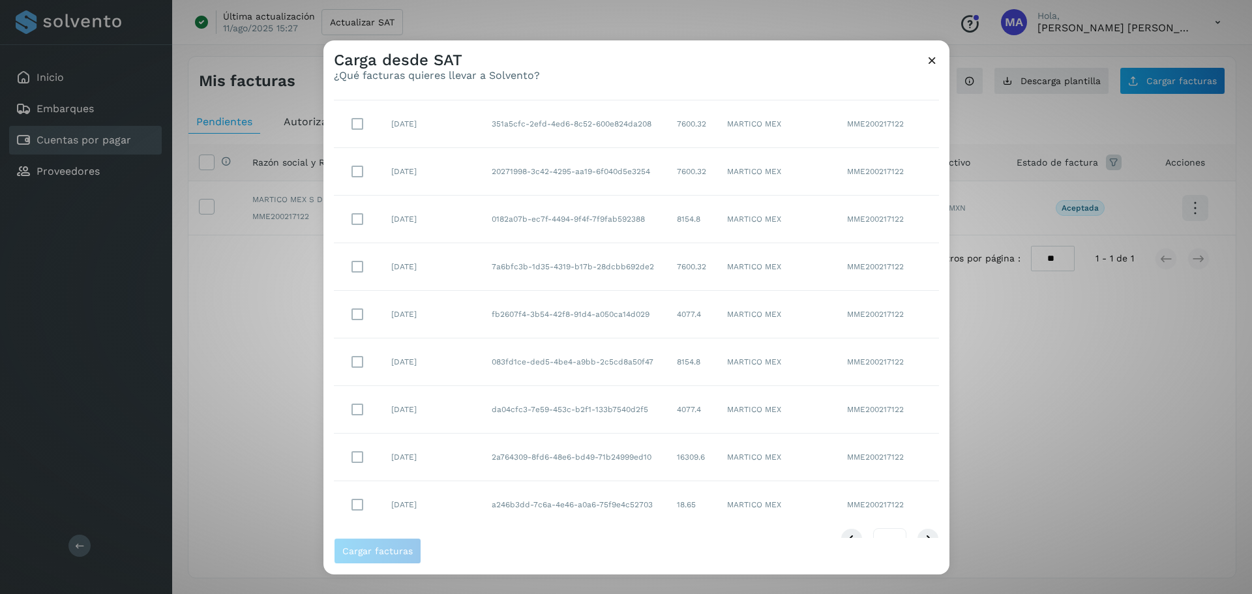
scroll to position [134, 0]
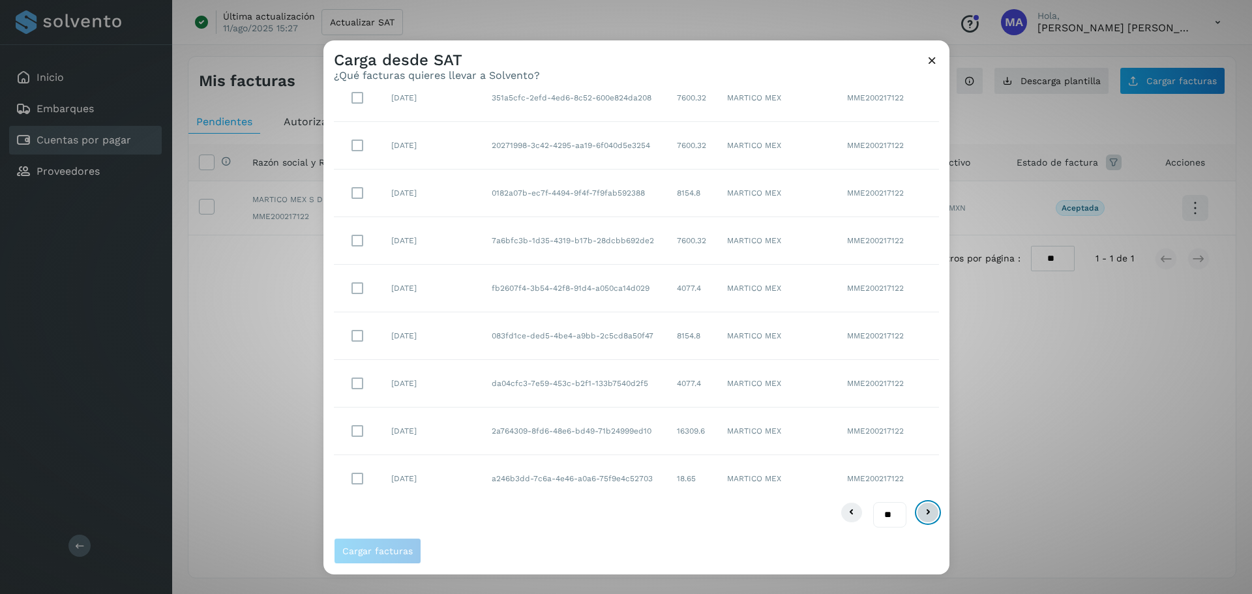
click at [925, 514] on icon at bounding box center [928, 513] width 16 height 16
click at [364, 547] on span "Cargar facturas" at bounding box center [377, 551] width 70 height 9
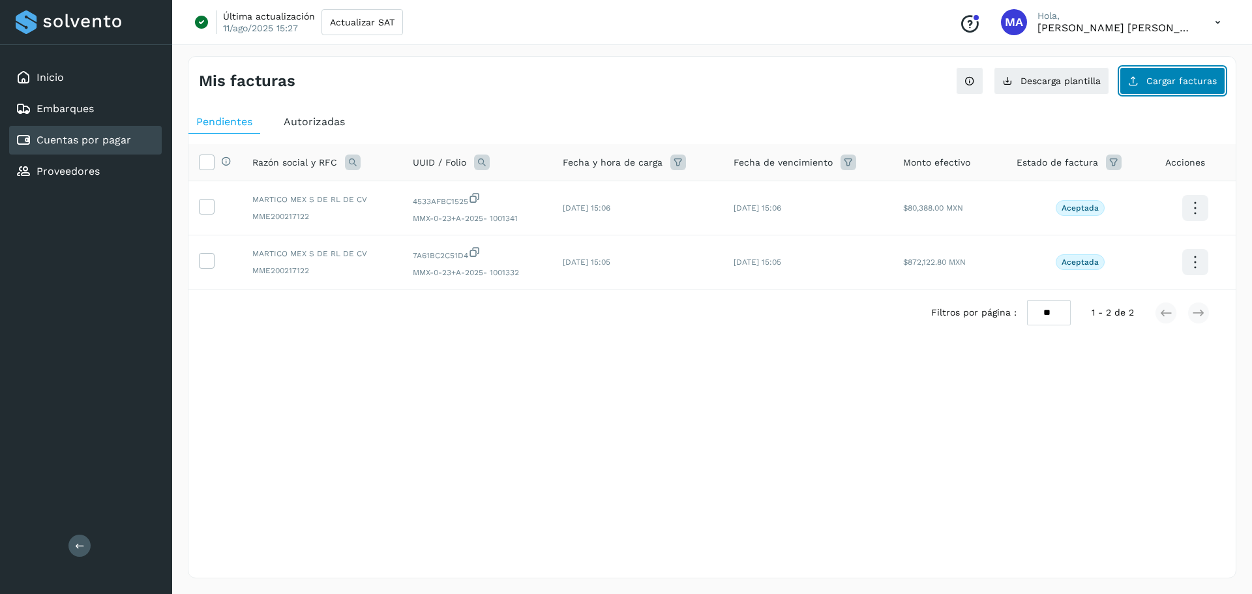
click at [1161, 74] on button "Cargar facturas" at bounding box center [1173, 80] width 106 height 27
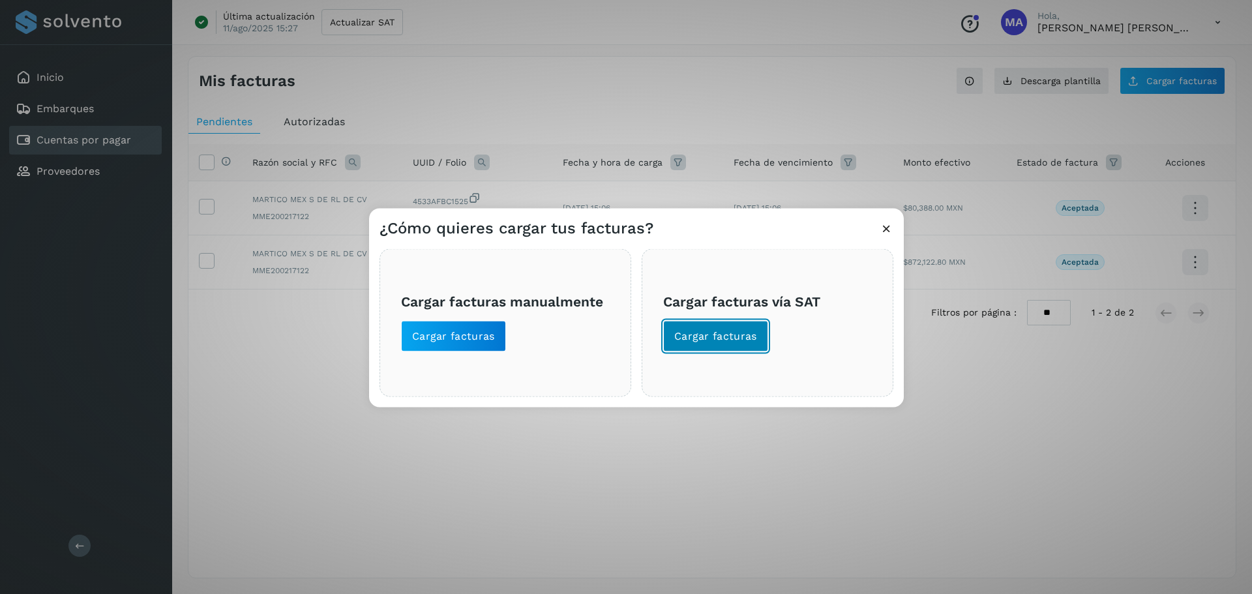
click at [735, 330] on span "Cargar facturas" at bounding box center [715, 336] width 83 height 14
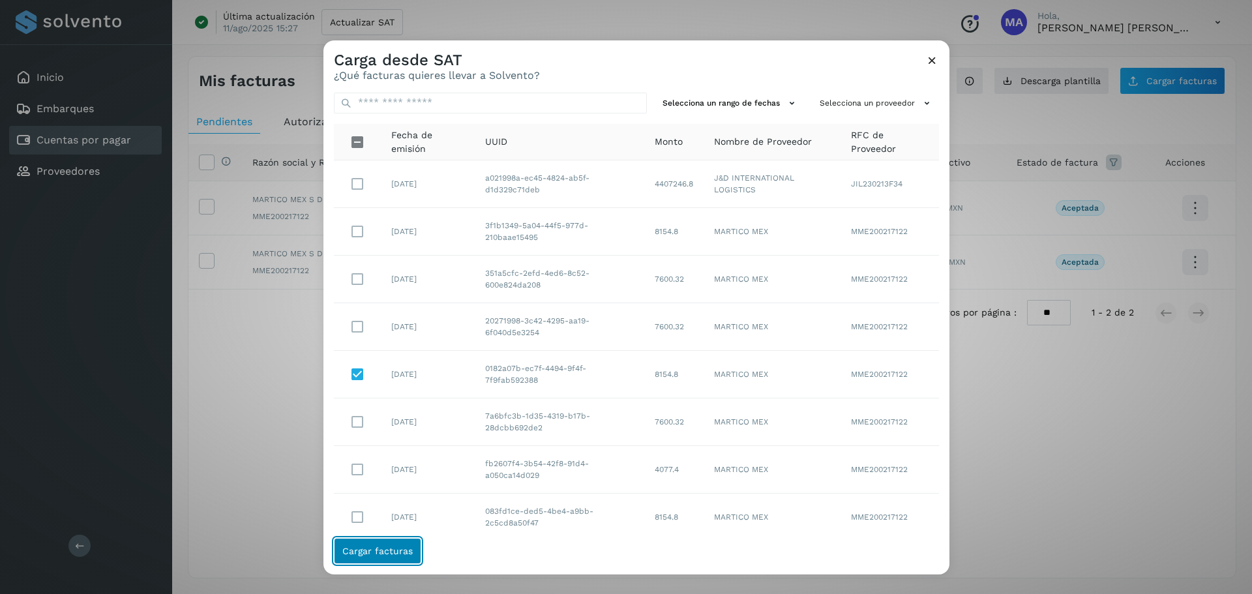
click at [374, 552] on span "Cargar facturas" at bounding box center [377, 551] width 70 height 9
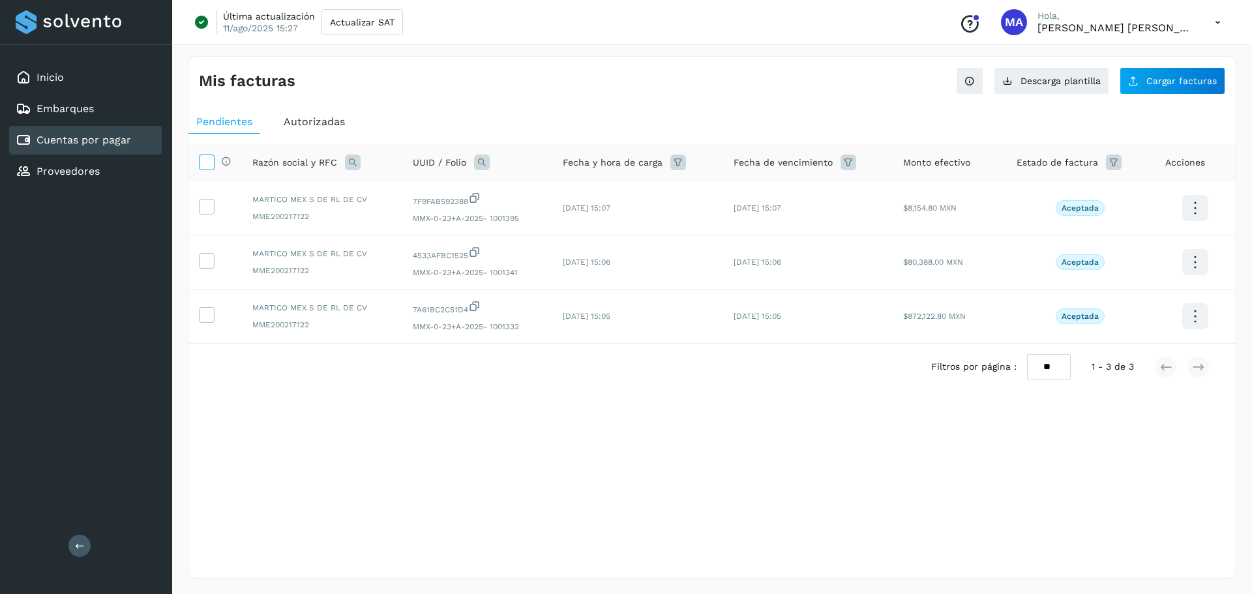
click at [200, 168] on icon at bounding box center [207, 162] width 14 height 14
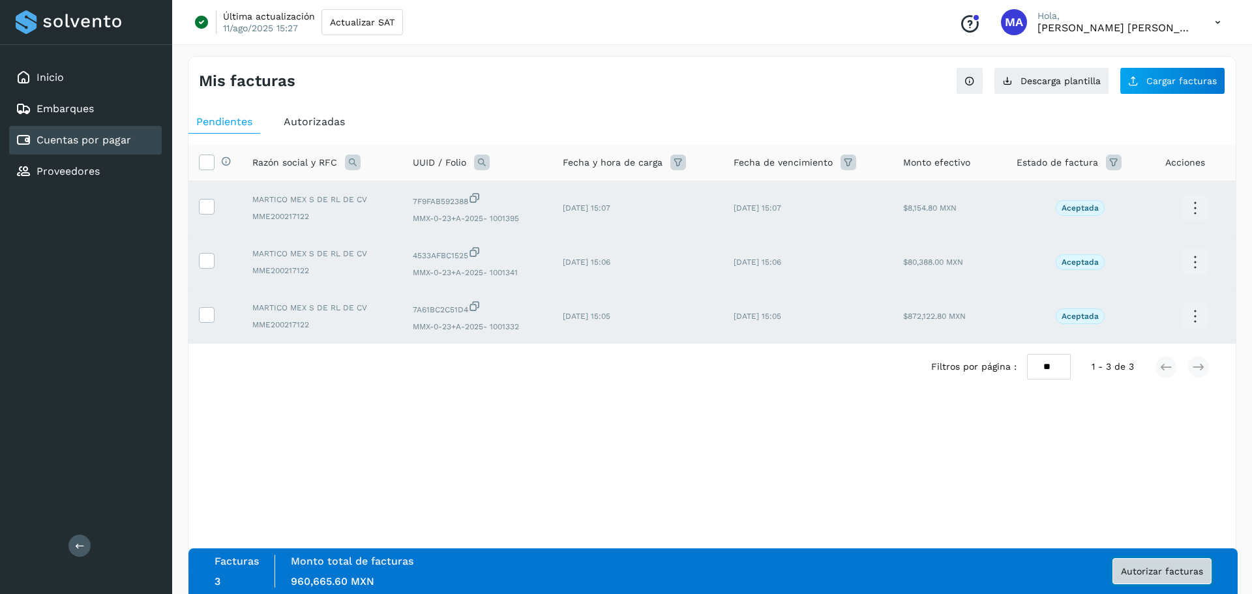
click at [1143, 571] on span "Autorizar facturas" at bounding box center [1162, 571] width 82 height 9
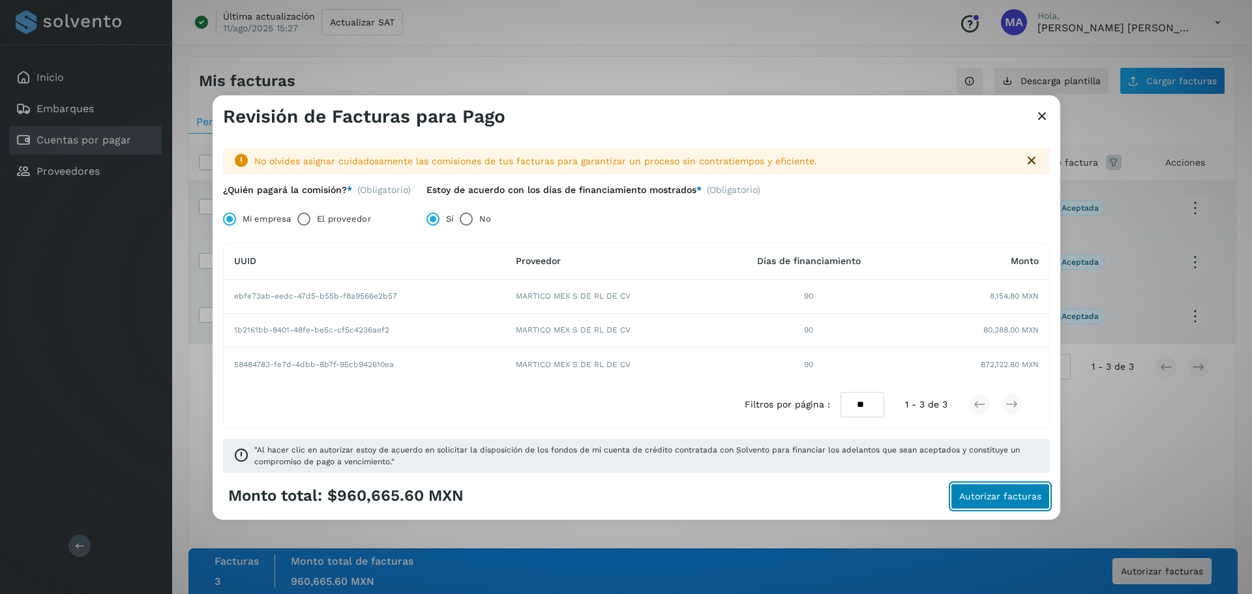
click at [999, 498] on span "Autorizar facturas" at bounding box center [1000, 496] width 82 height 9
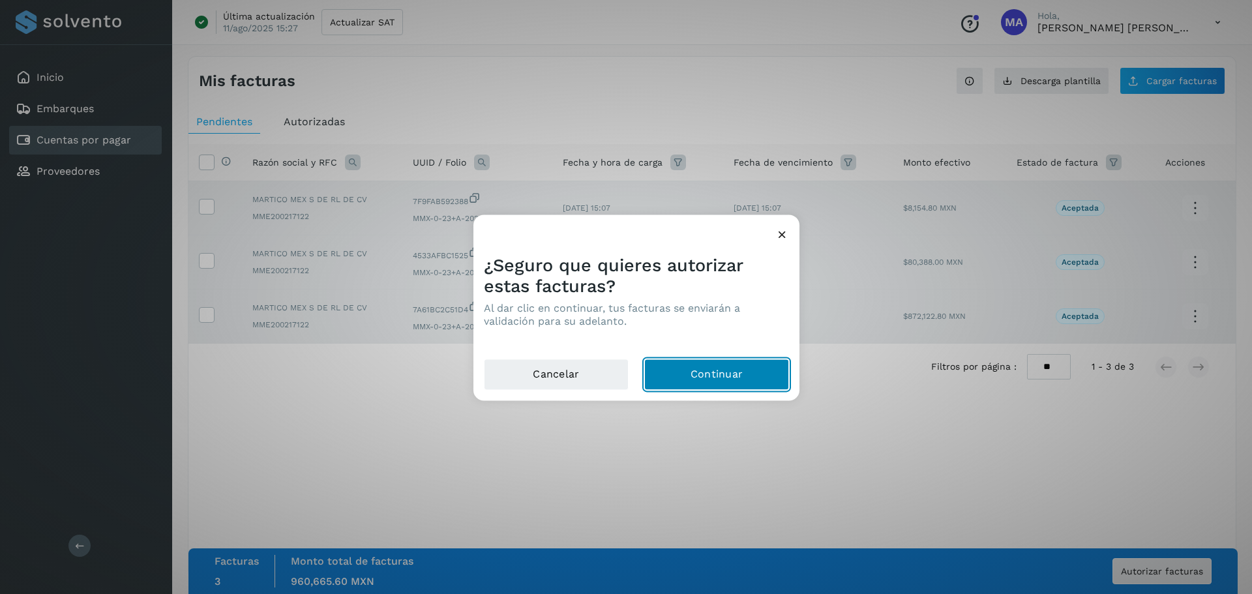
click at [723, 382] on button "Continuar" at bounding box center [716, 374] width 145 height 31
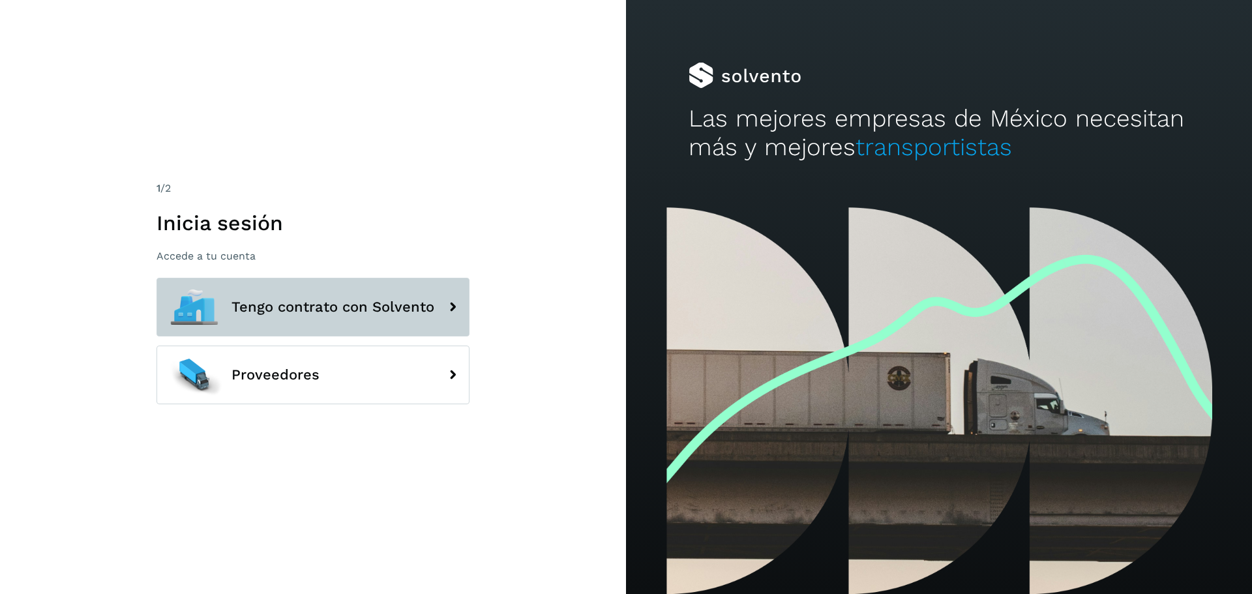
click at [246, 318] on button "Tengo contrato con Solvento" at bounding box center [313, 307] width 313 height 59
click at [338, 310] on span "Tengo contrato con Solvento" at bounding box center [333, 307] width 203 height 16
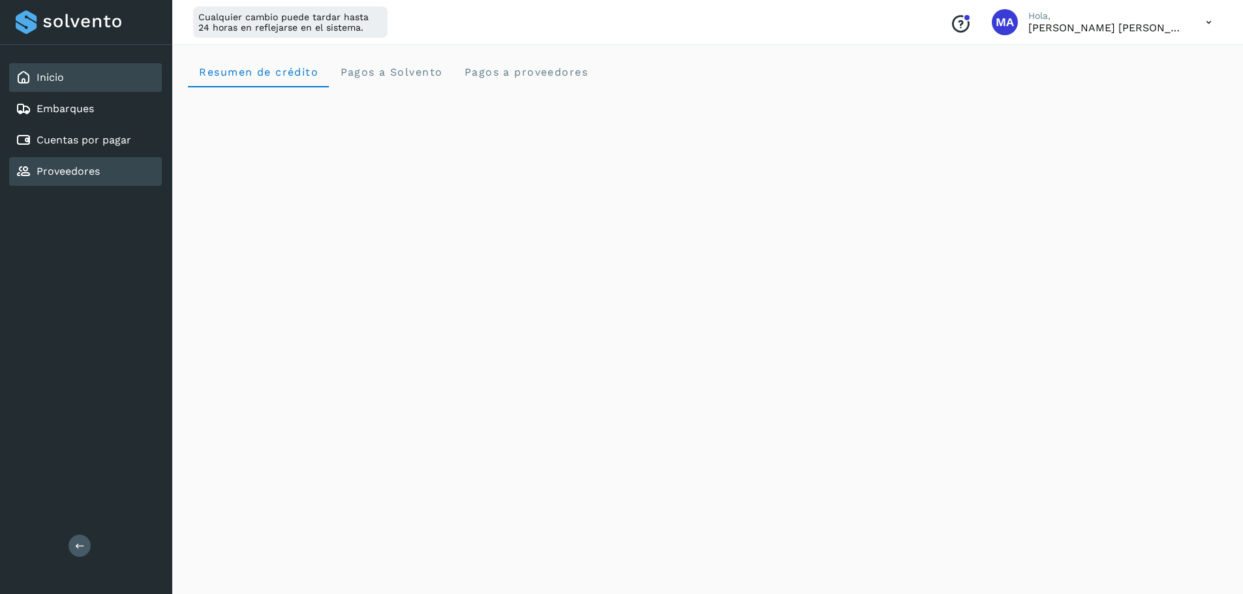
click at [68, 178] on div "Proveedores" at bounding box center [58, 172] width 84 height 16
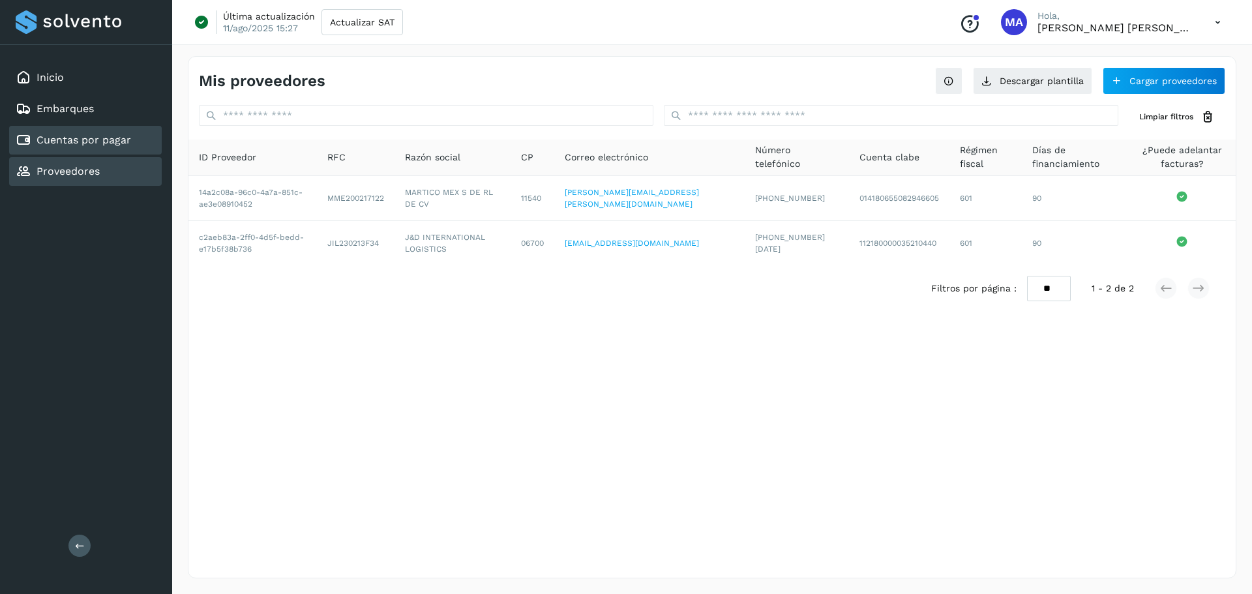
click at [57, 133] on div "Cuentas por pagar" at bounding box center [73, 140] width 115 height 16
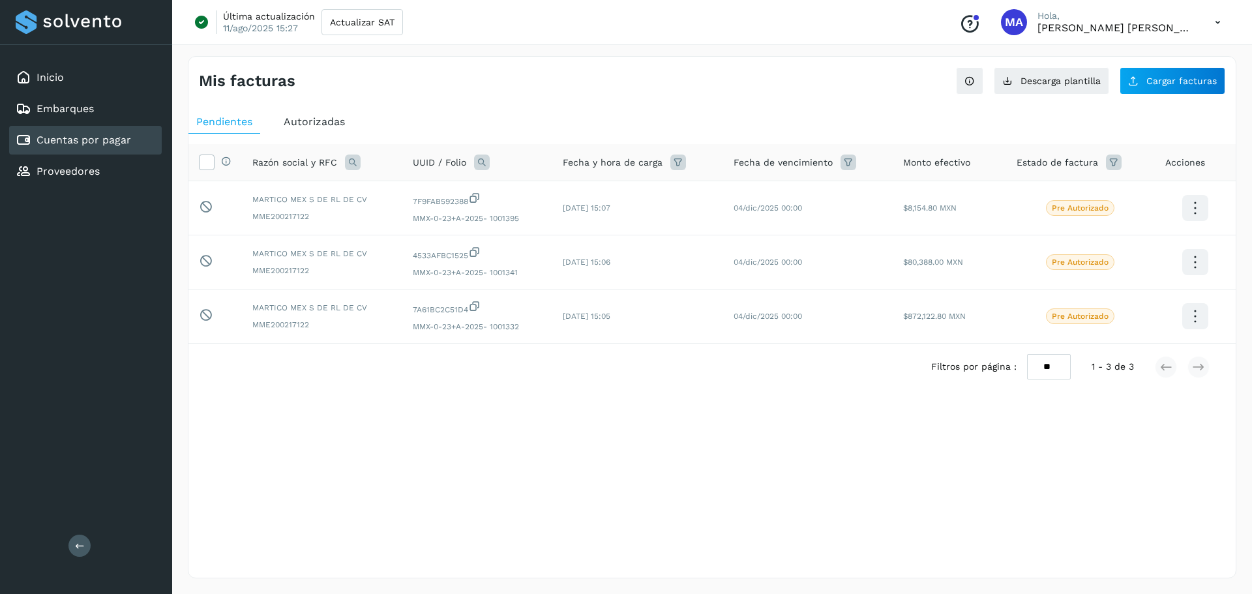
click at [1187, 35] on div "Conoce nuestros beneficios MA Hola, Mario Alvaro Perez" at bounding box center [1090, 22] width 282 height 30
click at [1218, 18] on icon at bounding box center [1218, 22] width 27 height 27
click at [1107, 84] on div "Cerrar sesión" at bounding box center [1153, 84] width 155 height 25
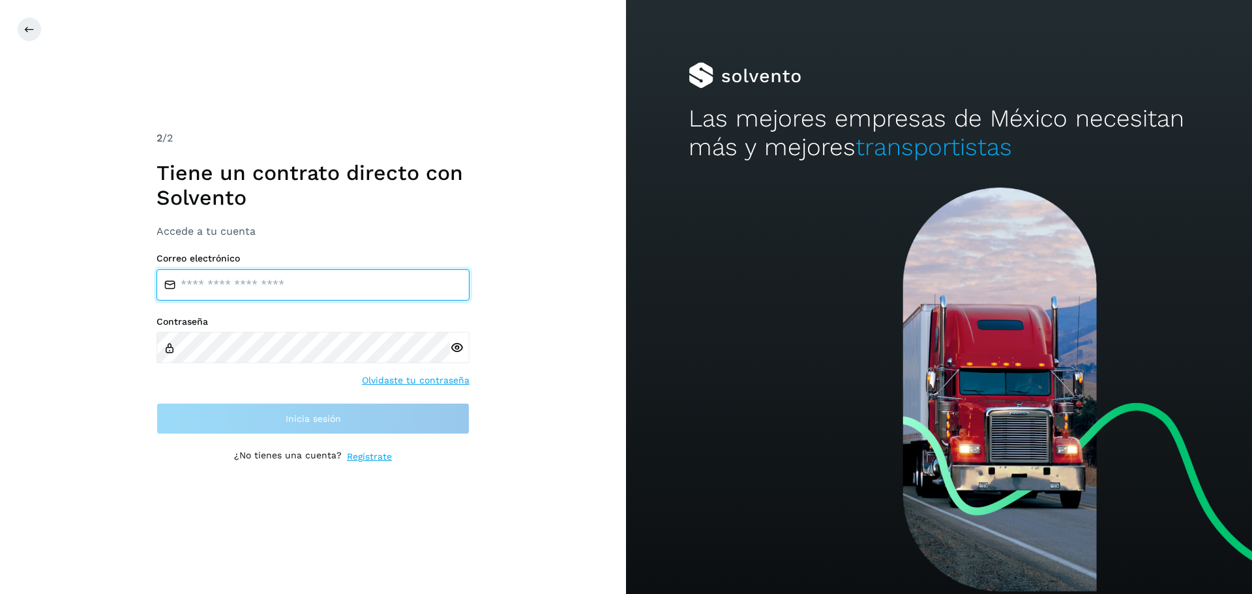
type input "****"
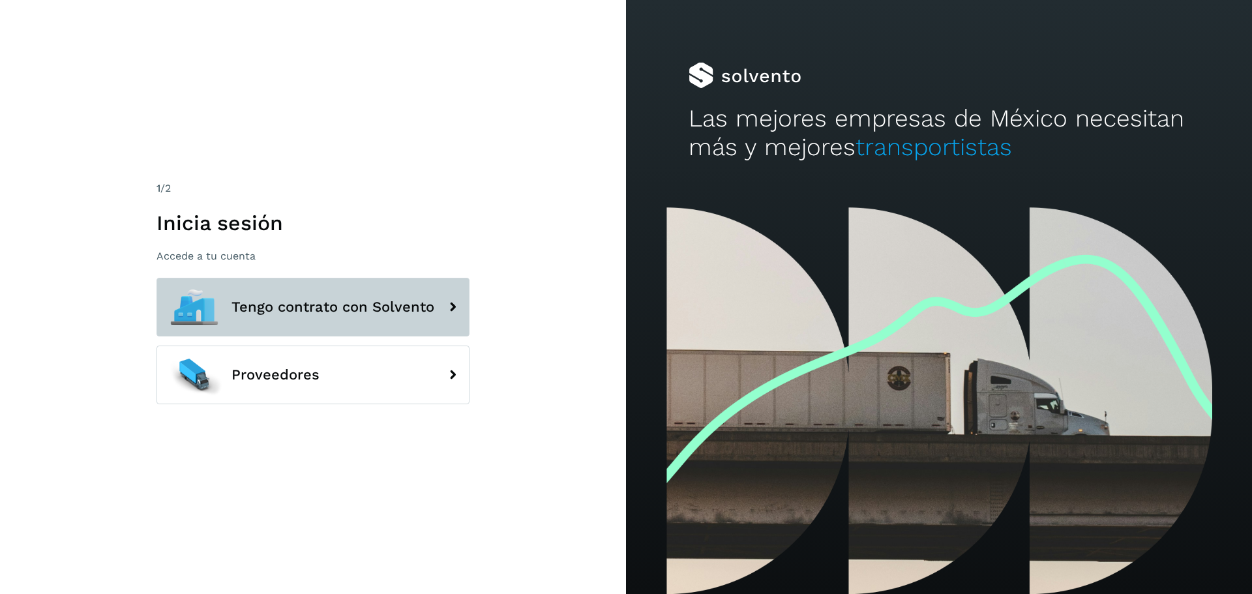
click at [310, 294] on button "Tengo contrato con Solvento" at bounding box center [313, 307] width 313 height 59
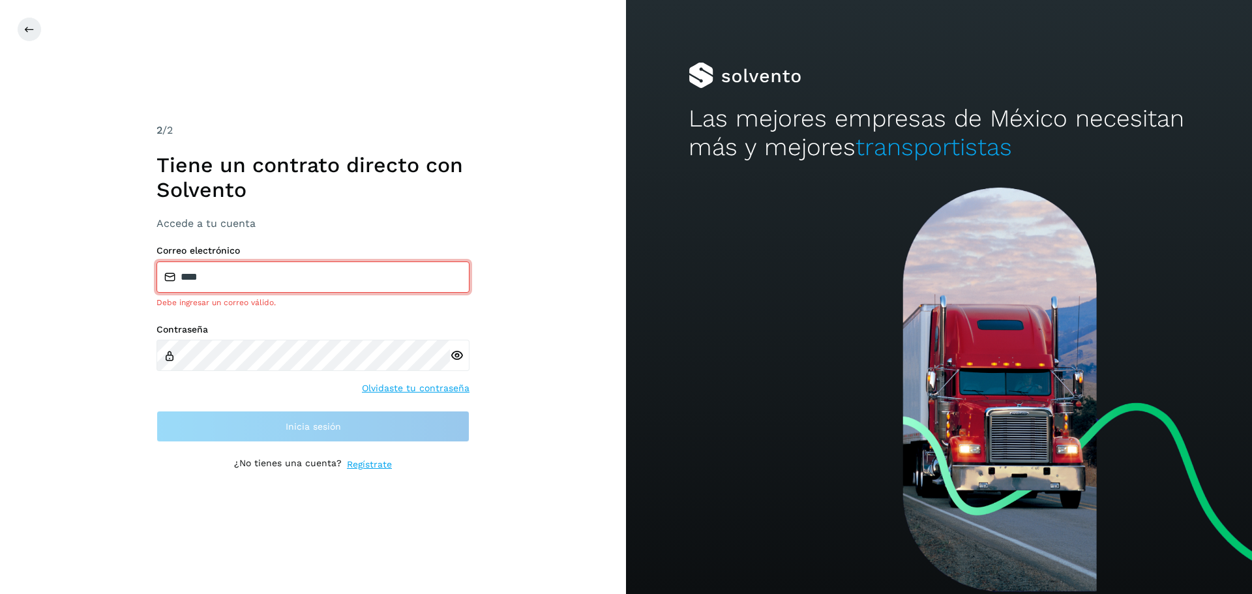
click at [249, 275] on input "****" at bounding box center [313, 277] width 313 height 31
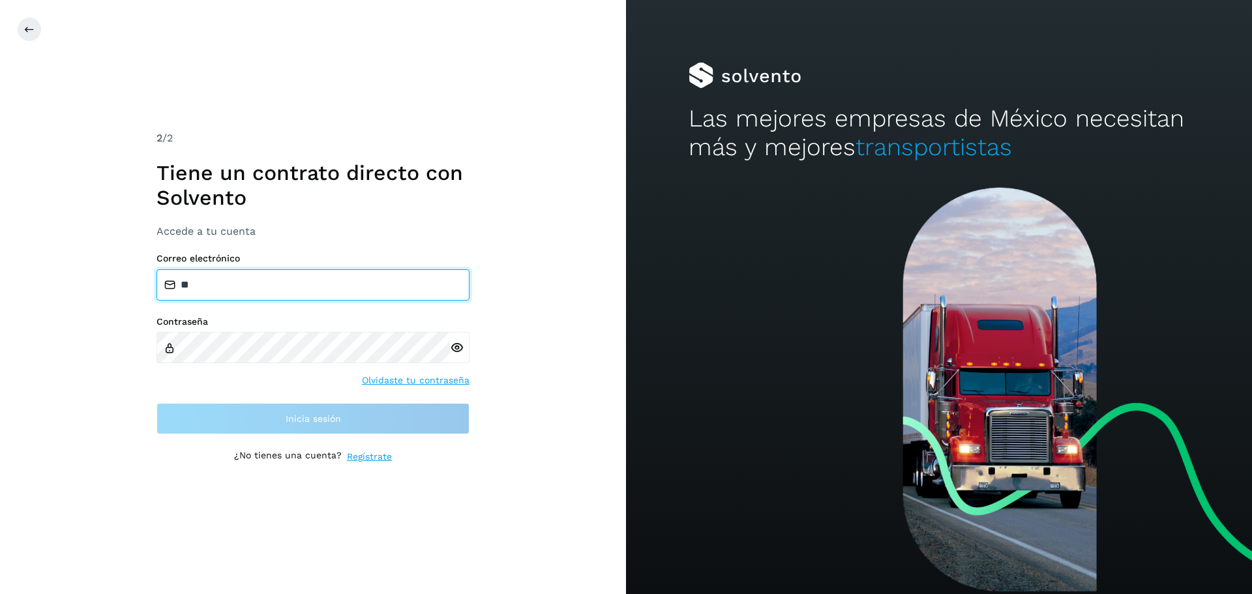
type input "*"
type input "**********"
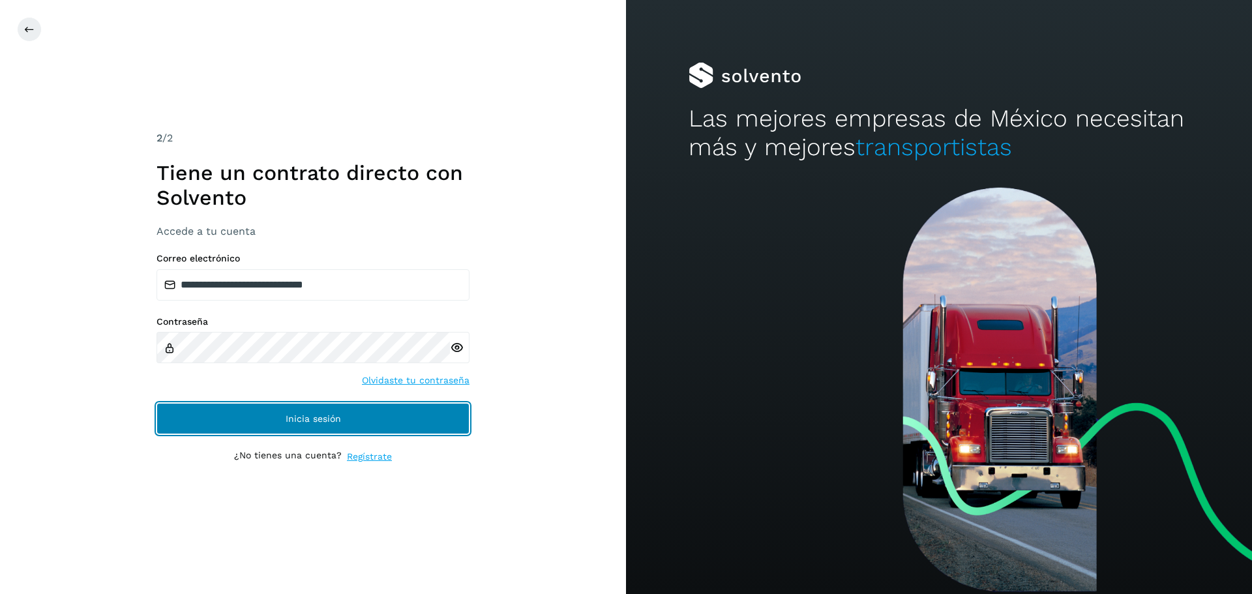
click at [280, 430] on button "Inicia sesión" at bounding box center [313, 418] width 313 height 31
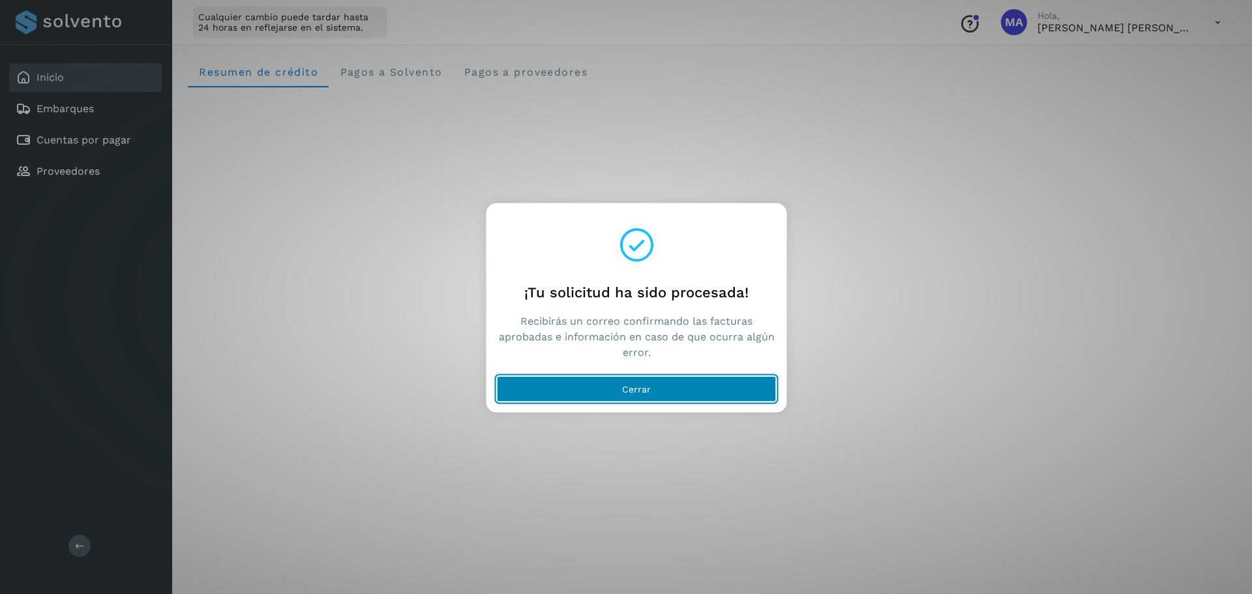
click at [650, 389] on span "Cerrar" at bounding box center [636, 388] width 29 height 9
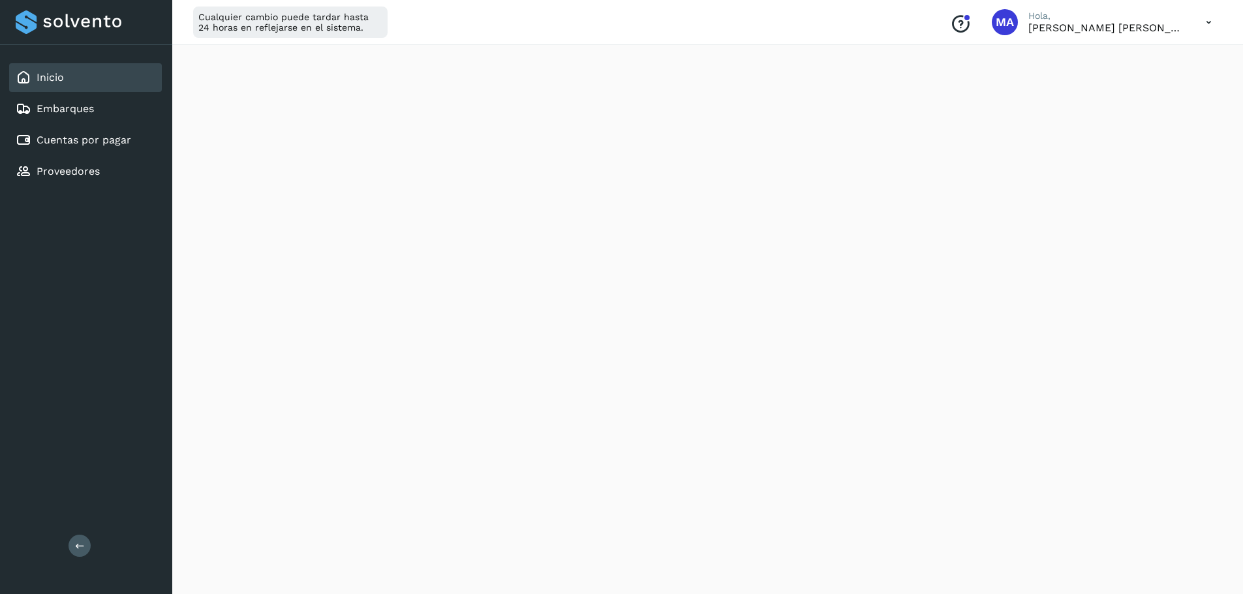
scroll to position [667, 0]
click at [67, 145] on link "Cuentas por pagar" at bounding box center [84, 140] width 95 height 12
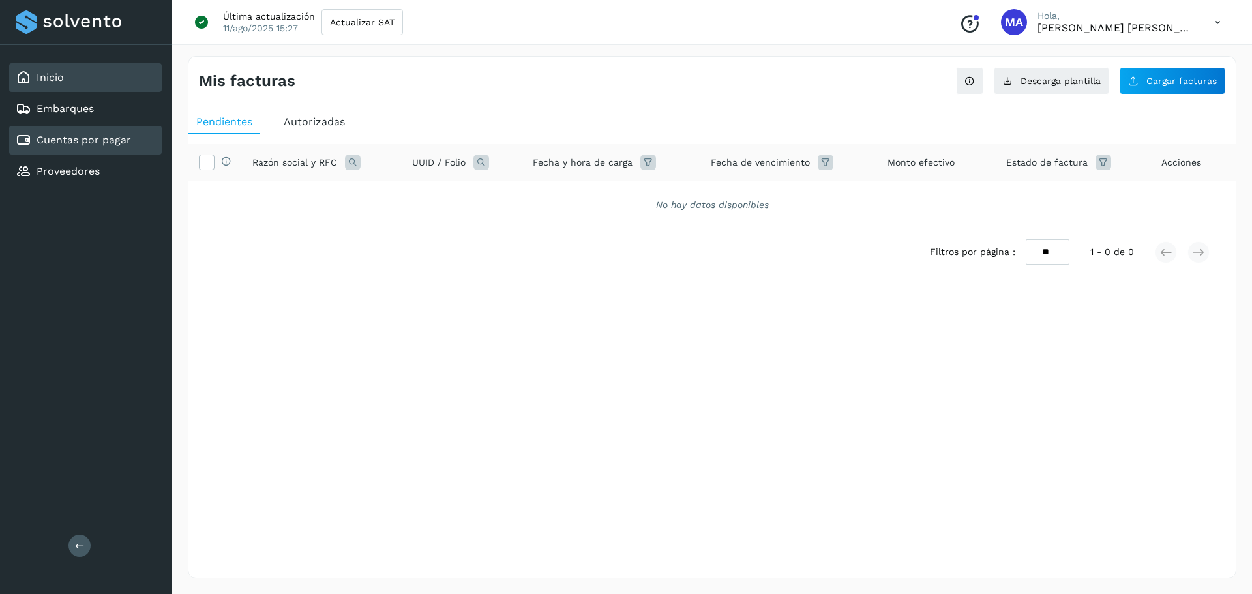
click at [50, 78] on link "Inicio" at bounding box center [50, 77] width 27 height 12
